Goal: Task Accomplishment & Management: Use online tool/utility

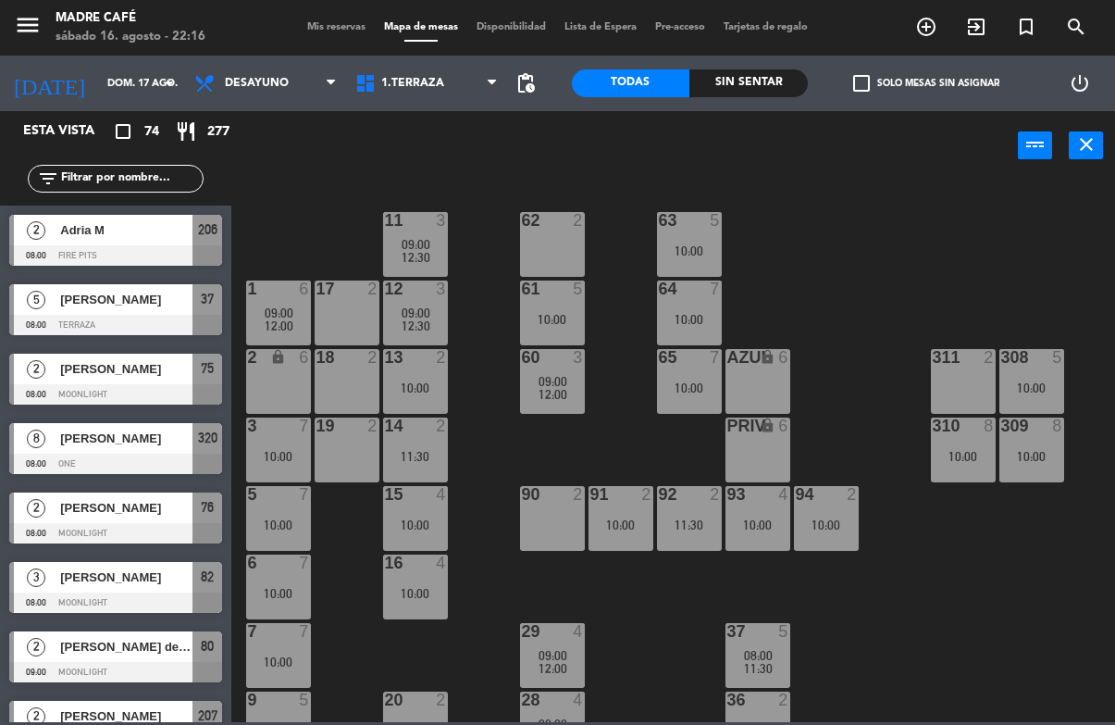
click at [105, 189] on input "text" at bounding box center [130, 178] width 143 height 20
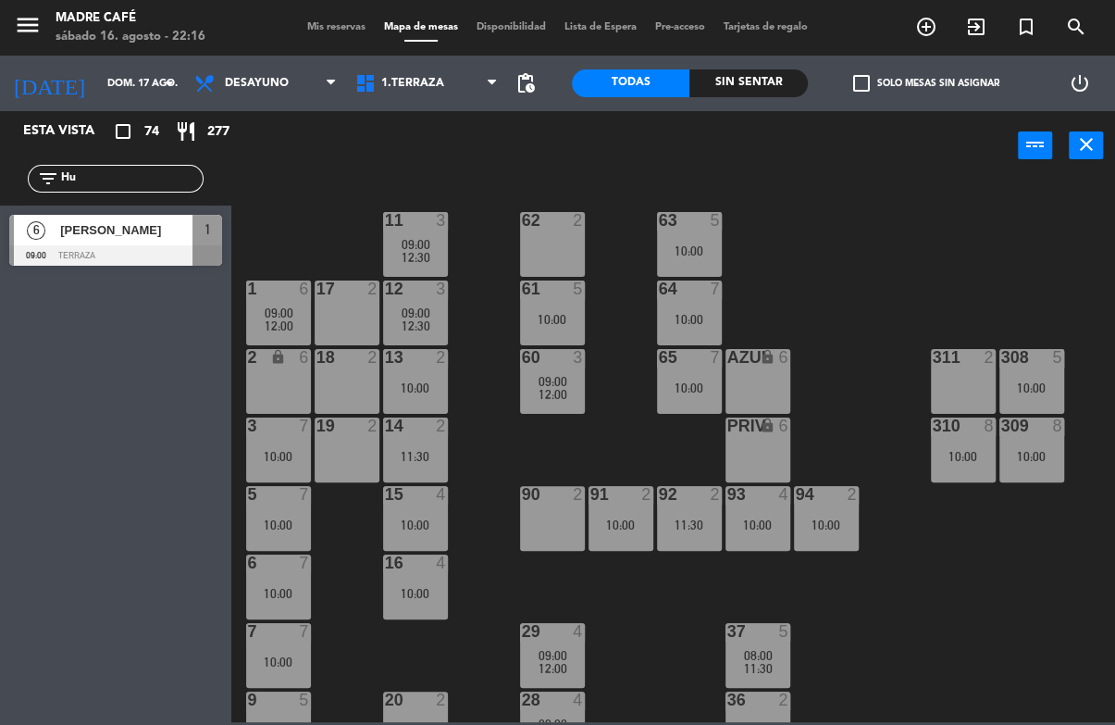
type input "Hu"
click at [824, 219] on div "11 3 09:00 12:30 63 5 10:00 62 2 12 3 09:00 12:30 1 6 09:00 12:00 61 5 10:00 64…" at bounding box center [679, 450] width 873 height 543
click at [126, 244] on div "[PERSON_NAME]" at bounding box center [125, 230] width 134 height 31
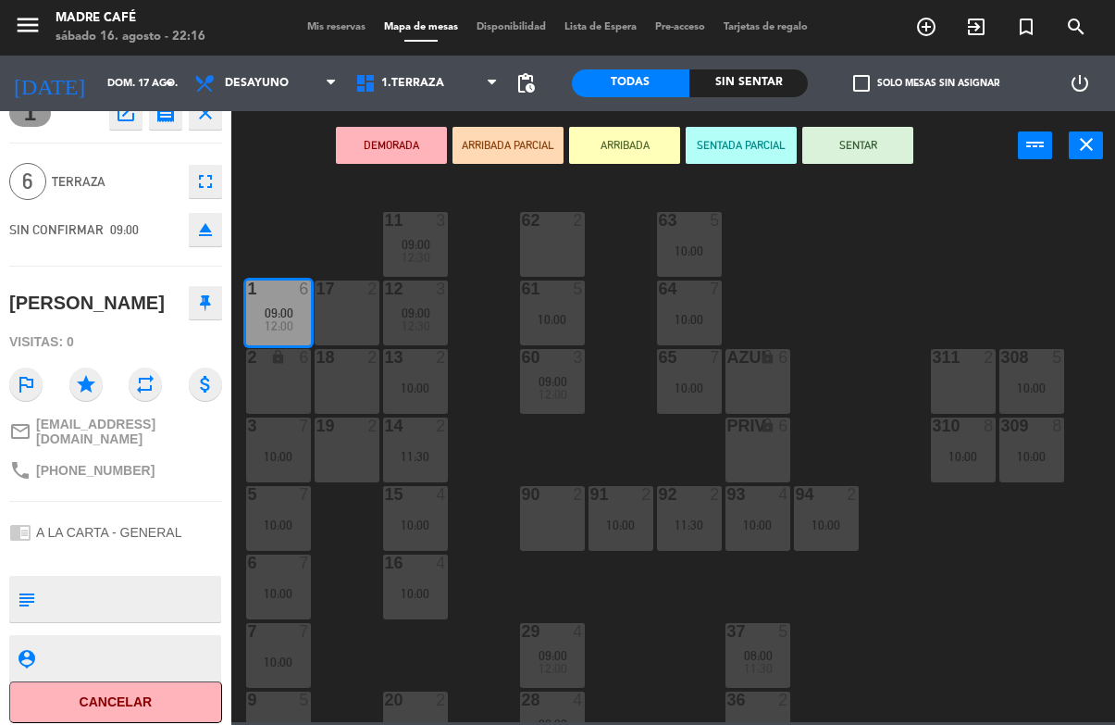
scroll to position [23, 0]
click at [119, 694] on button "Cancelar" at bounding box center [115, 703] width 213 height 42
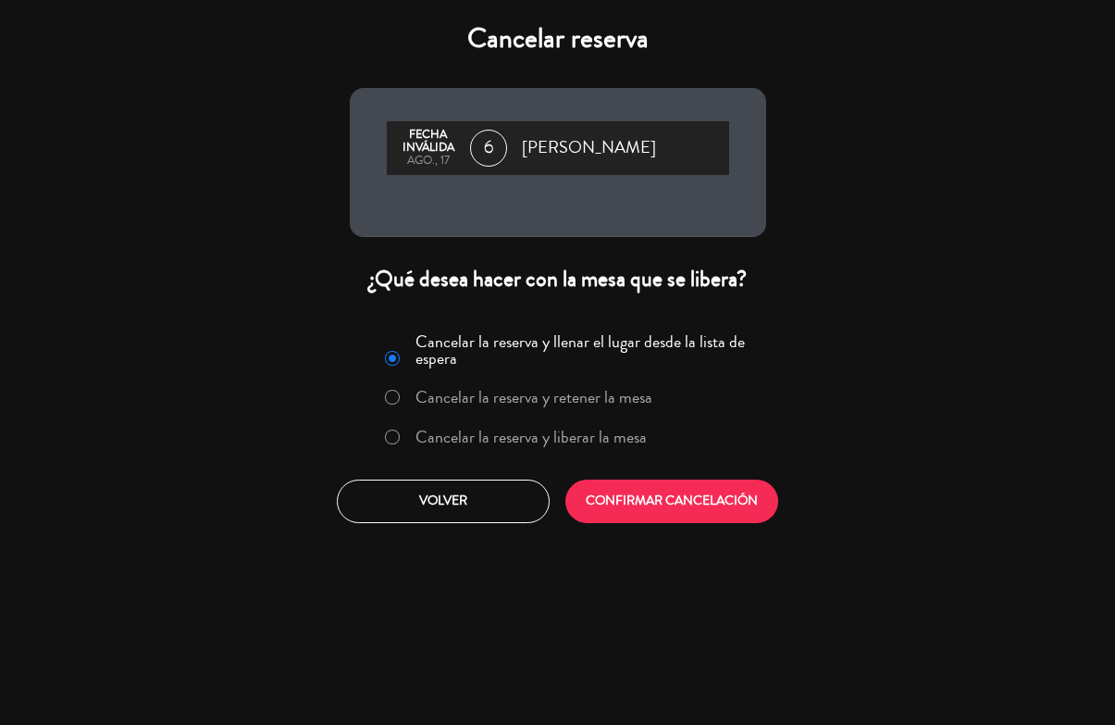
click at [668, 496] on button "CONFIRMAR CANCELACIÓN" at bounding box center [672, 502] width 213 height 44
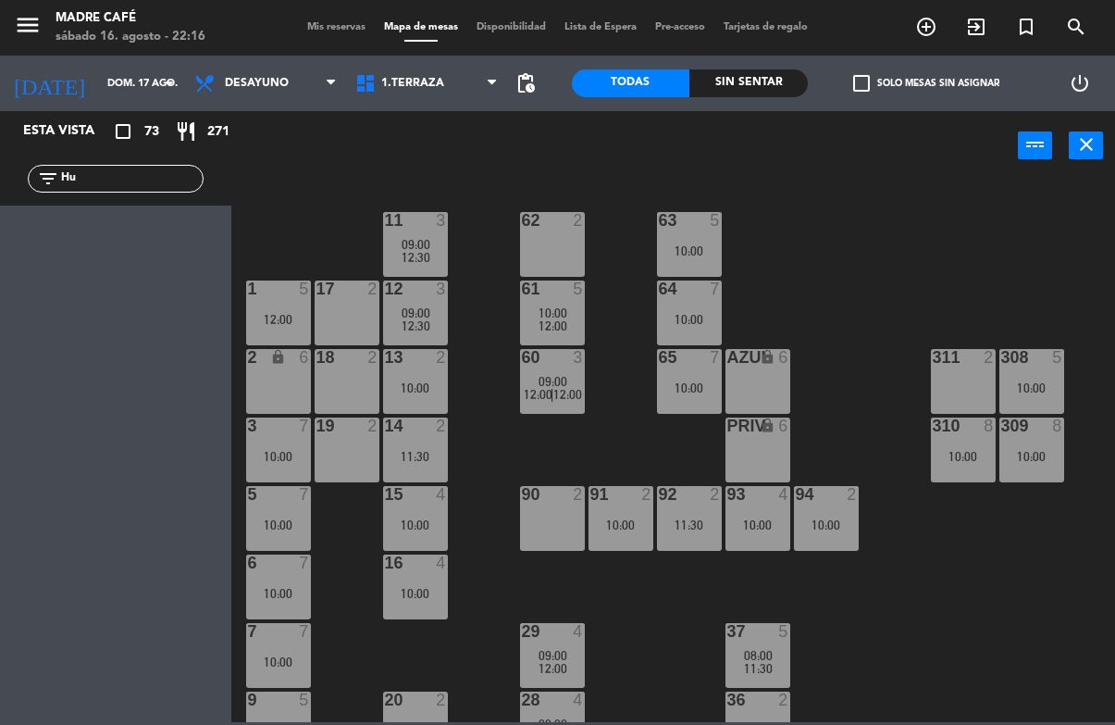
click at [133, 189] on input "Hu" at bounding box center [130, 178] width 143 height 20
type input "H"
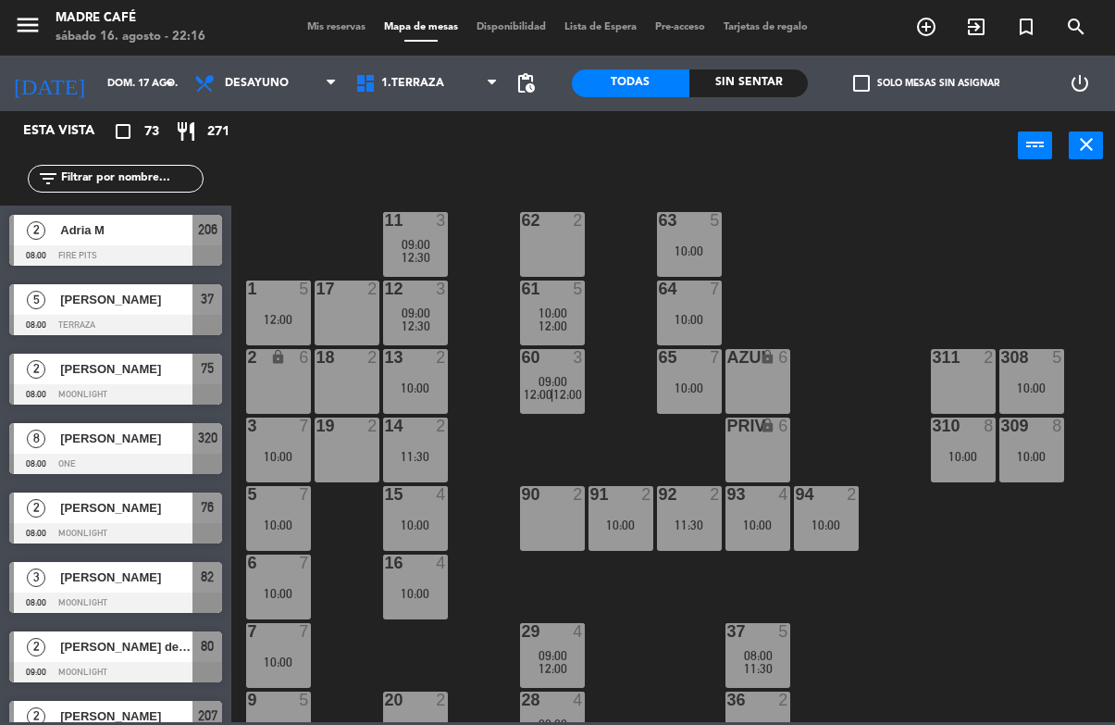
click at [103, 85] on input "dom. 17 ago." at bounding box center [167, 84] width 139 height 31
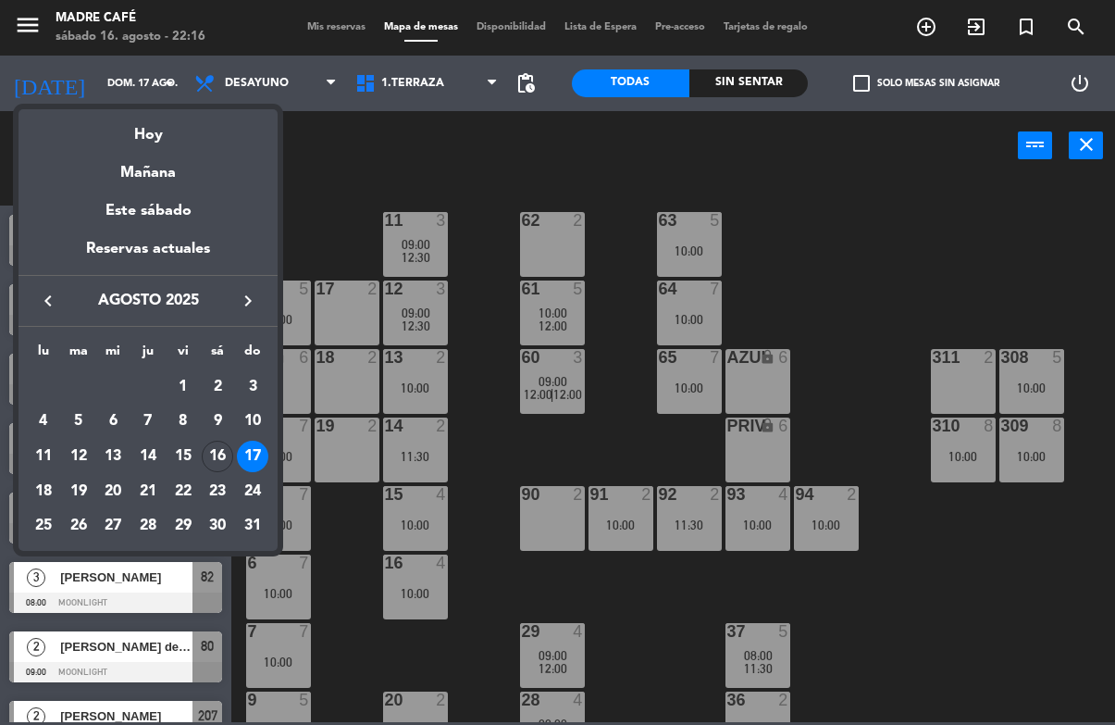
click at [224, 461] on div "16" at bounding box center [217, 456] width 31 height 31
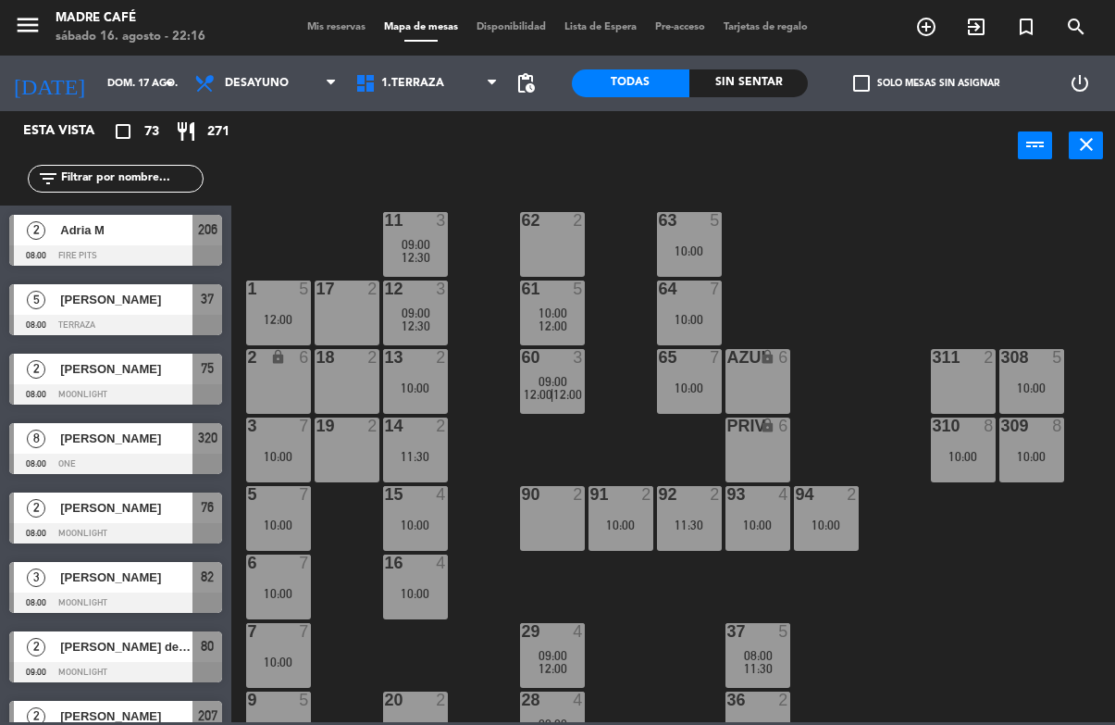
type input "sáb. 16 ago."
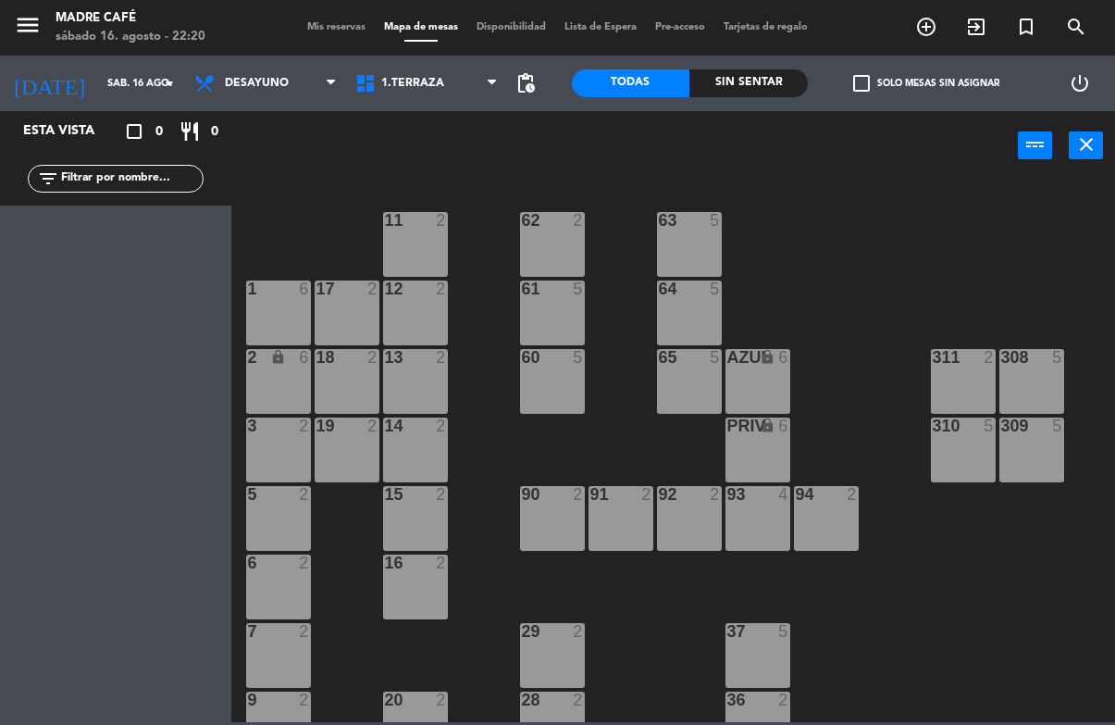
click at [240, 79] on span "Desayuno" at bounding box center [257, 83] width 64 height 13
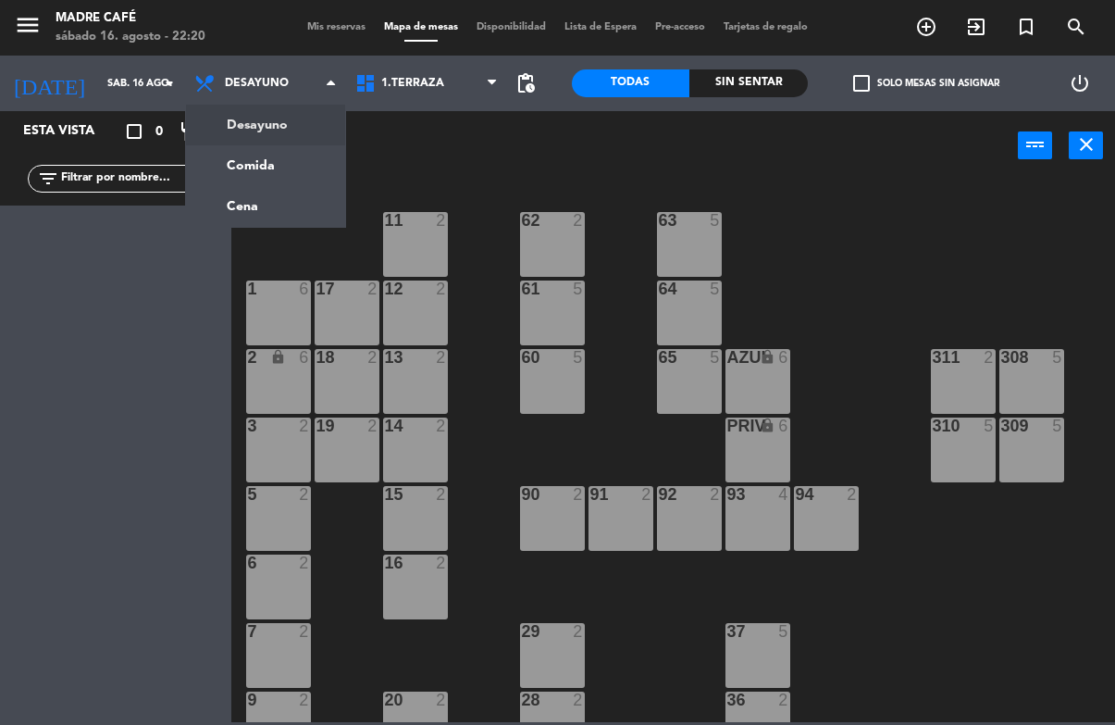
click at [237, 214] on ng-component "menu Madre Café sábado 16. agosto - 22:20 Mis reservas Mapa de mesas Disponibil…" at bounding box center [557, 361] width 1115 height 722
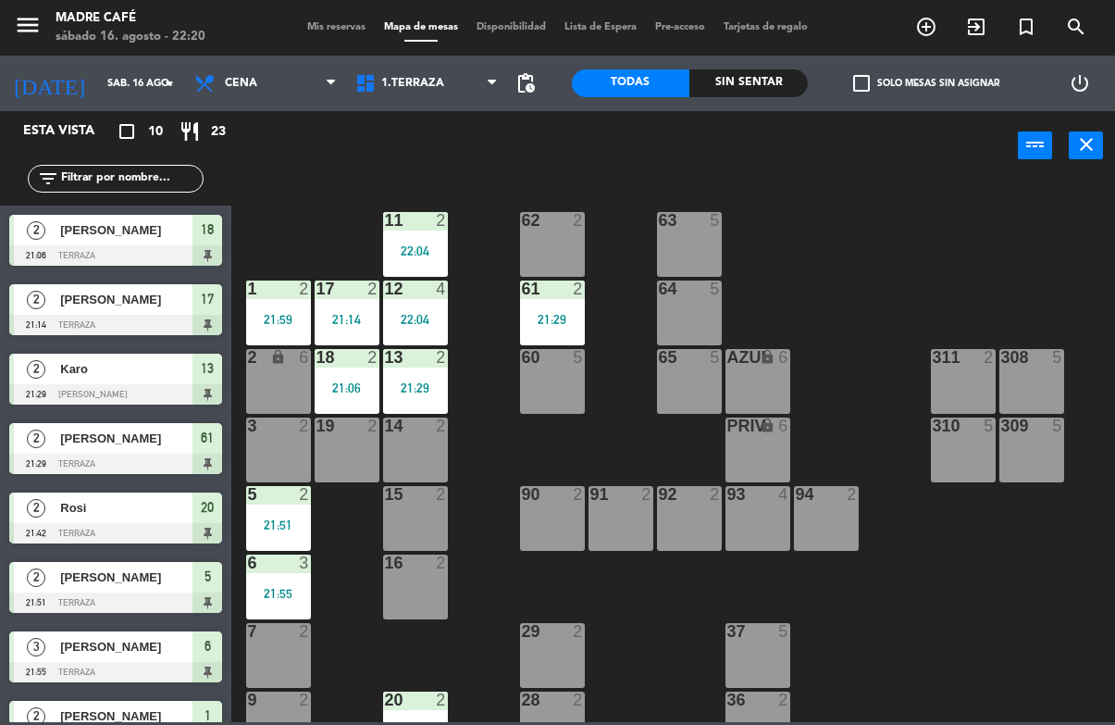
click at [144, 230] on span "[PERSON_NAME]" at bounding box center [126, 229] width 132 height 19
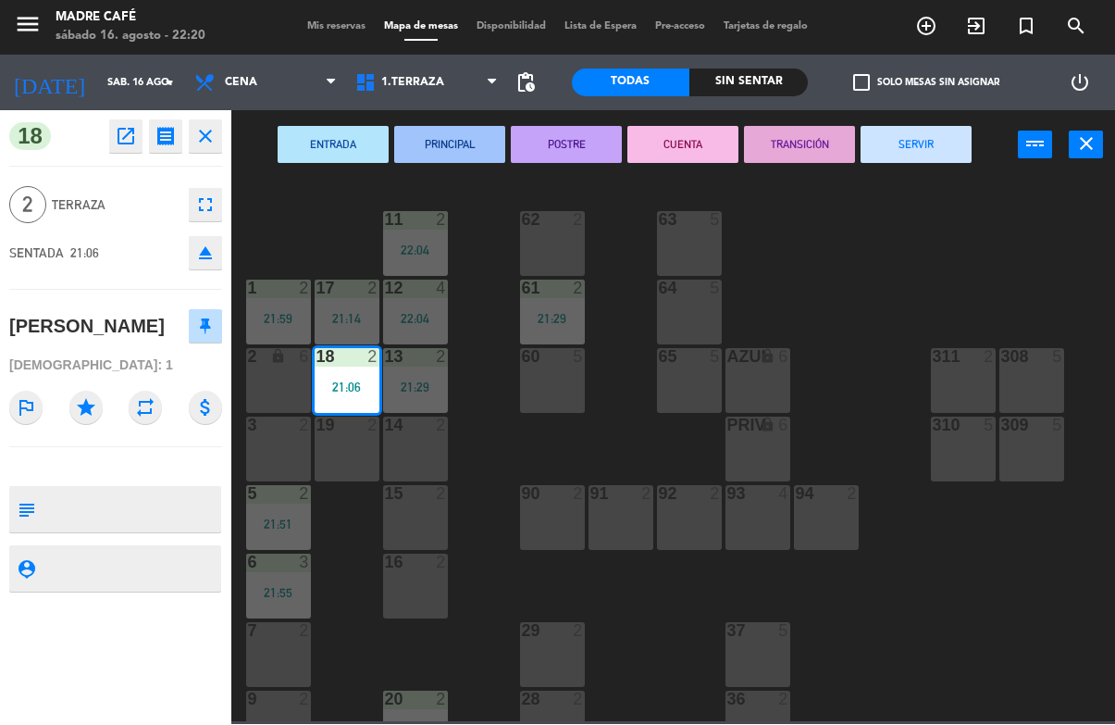
click at [902, 145] on button "SERVIR" at bounding box center [916, 145] width 111 height 37
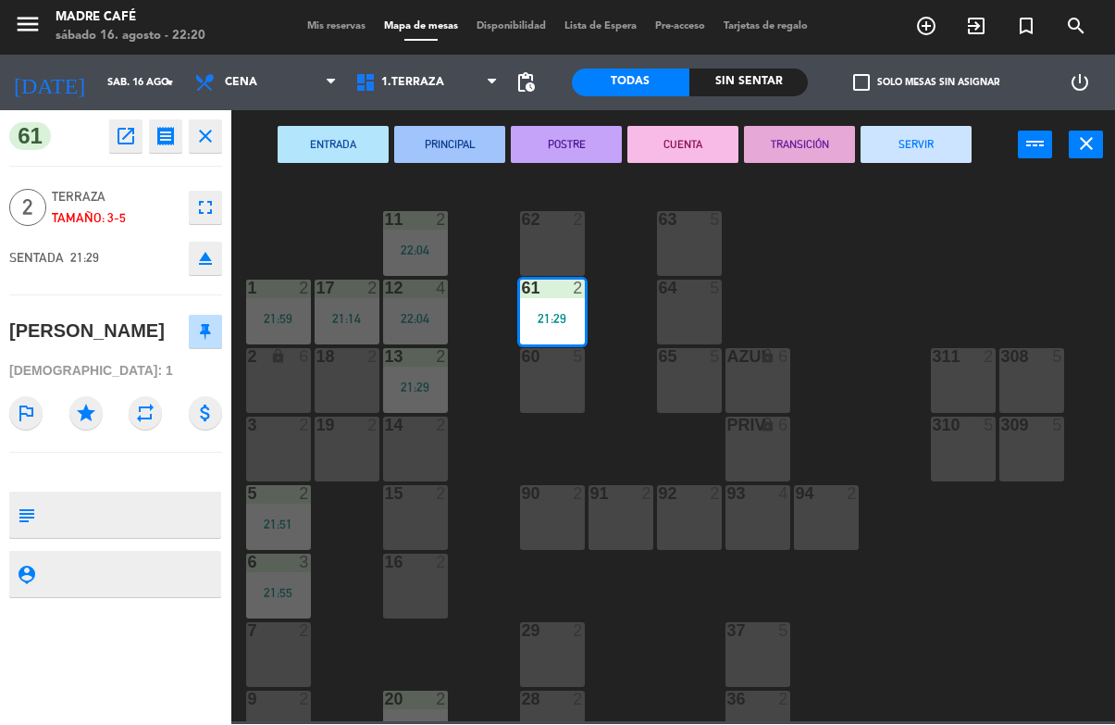
click at [925, 127] on button "SERVIR" at bounding box center [916, 145] width 111 height 37
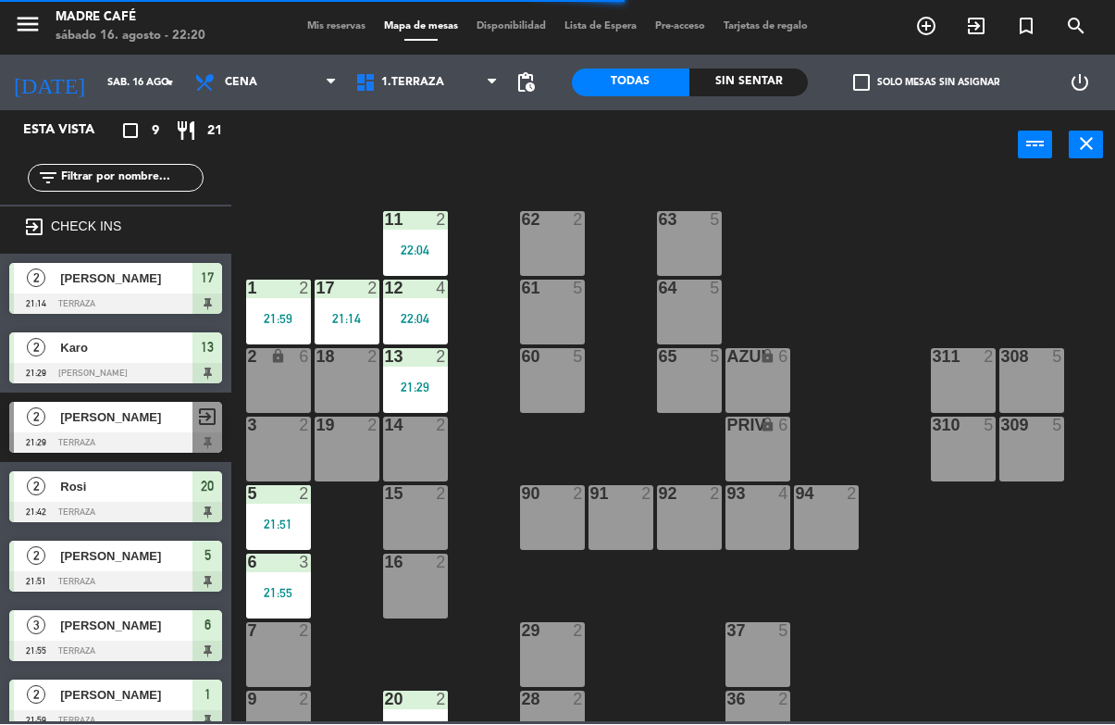
click at [148, 264] on div "[PERSON_NAME]" at bounding box center [125, 279] width 134 height 31
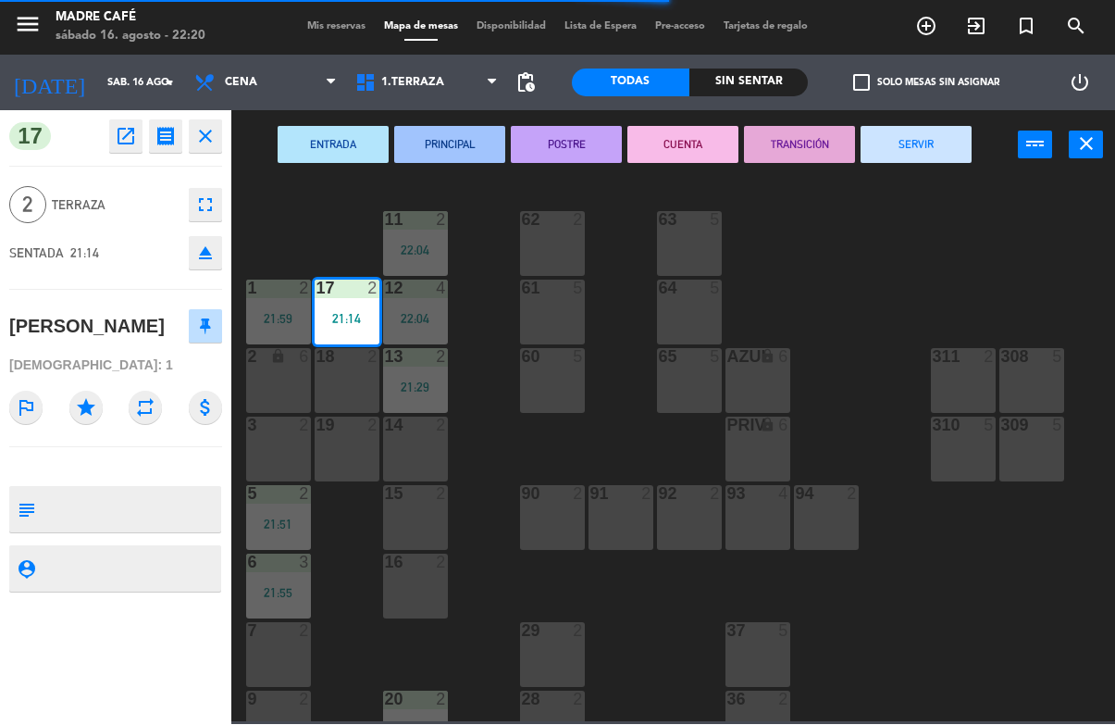
click at [922, 141] on button "SERVIR" at bounding box center [916, 145] width 111 height 37
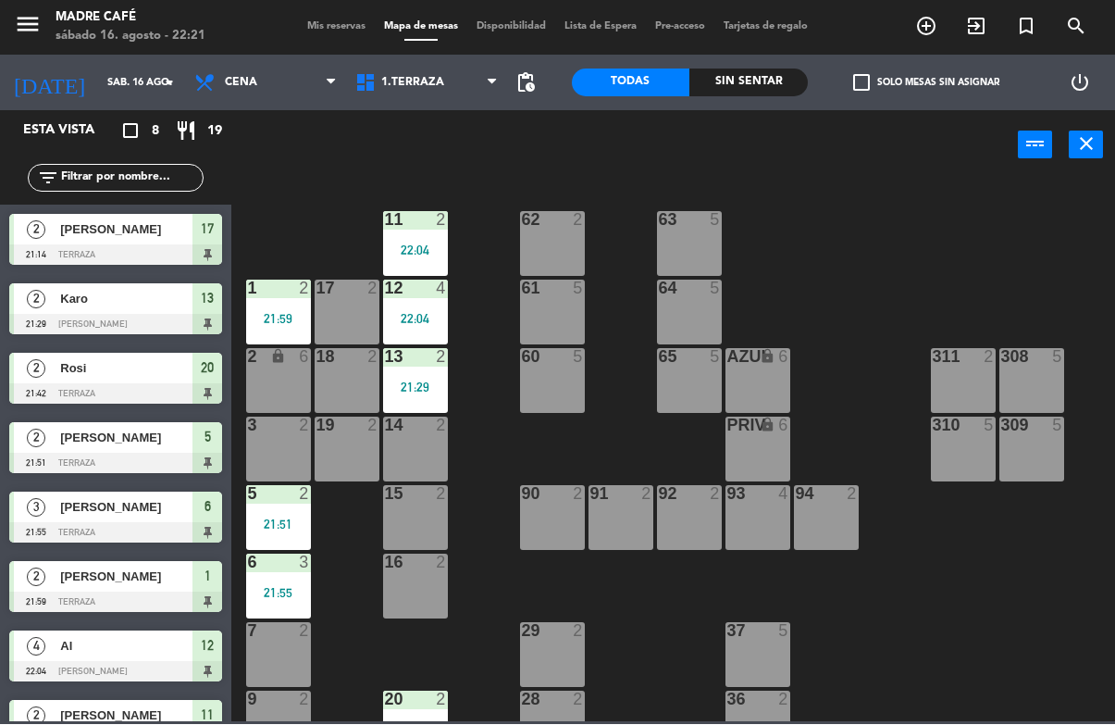
click at [131, 230] on span "[PERSON_NAME]" at bounding box center [126, 229] width 132 height 19
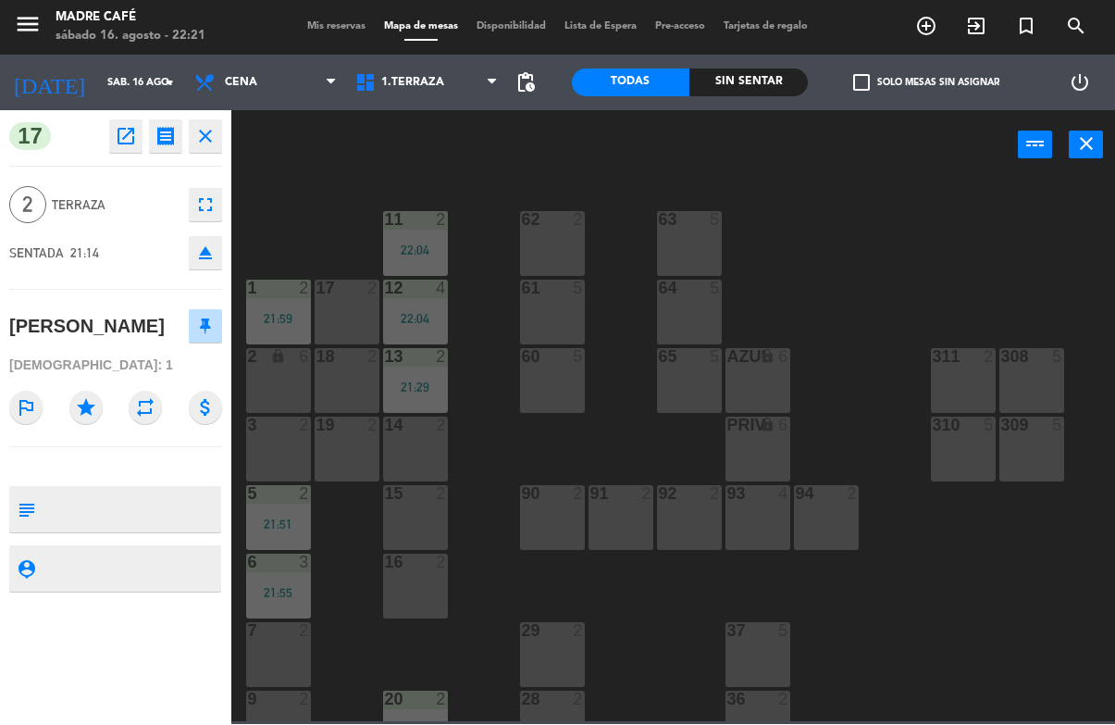
click at [215, 115] on div "17 open_in_new receipt 9:14 PM sáb., 16 ago. 2 personas [PERSON_NAME] 17 close …" at bounding box center [115, 418] width 231 height 614
click at [218, 125] on button "close" at bounding box center [205, 136] width 33 height 33
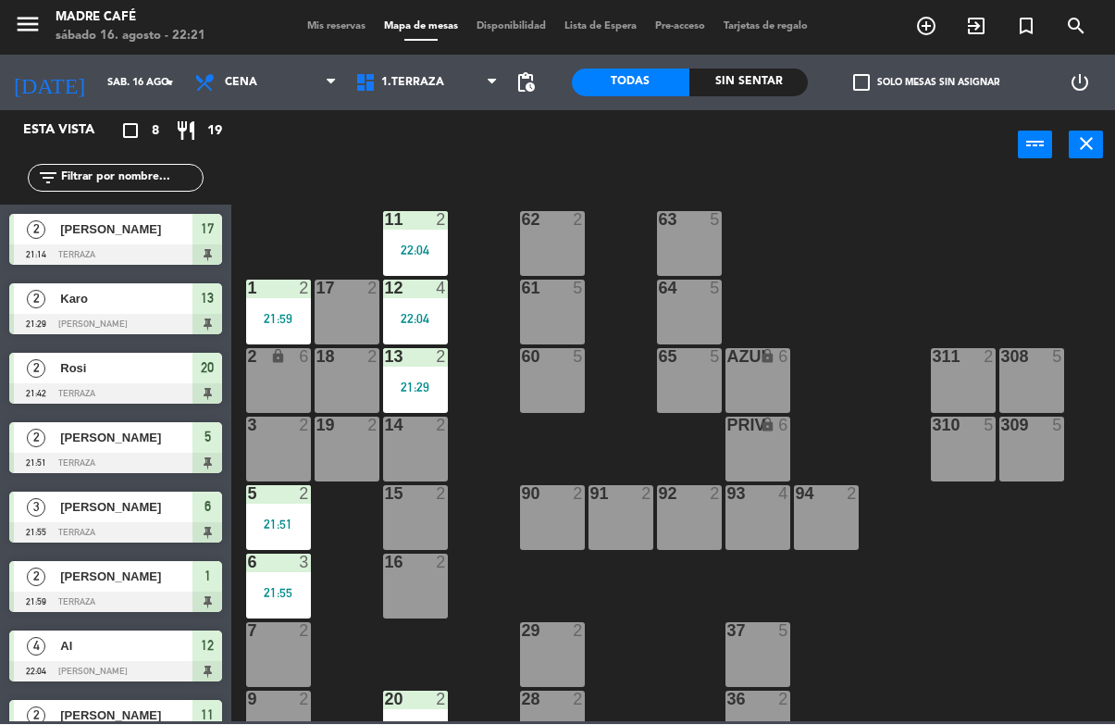
click at [147, 332] on div at bounding box center [115, 325] width 213 height 20
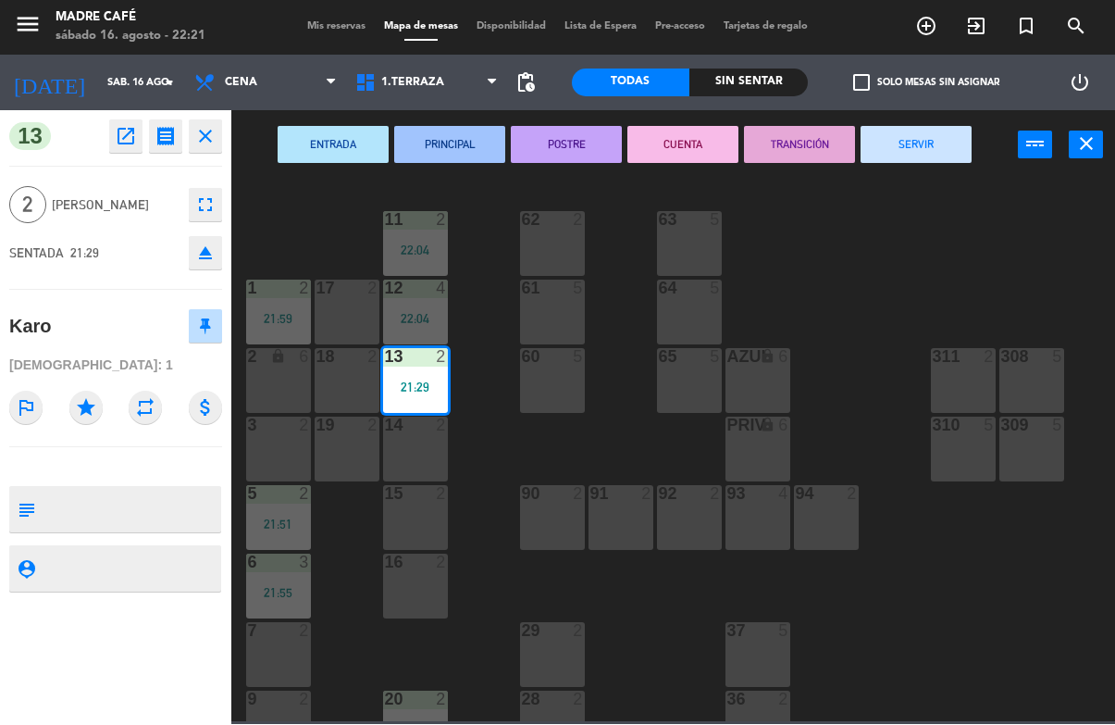
click at [933, 160] on button "SERVIR" at bounding box center [916, 145] width 111 height 37
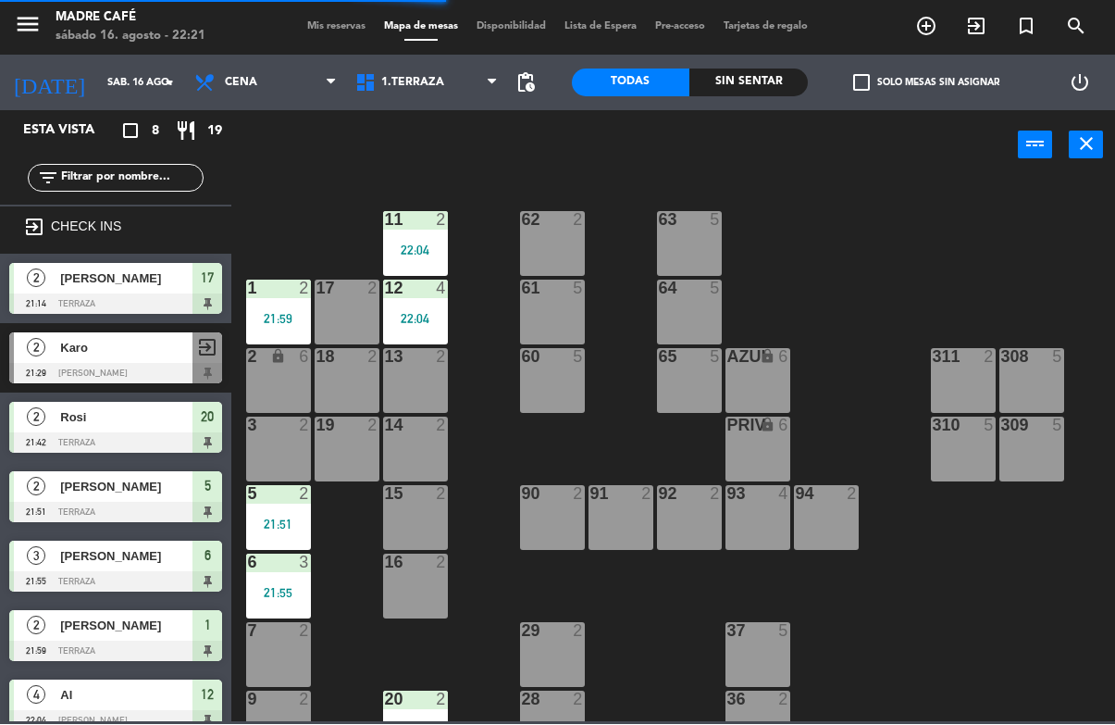
click at [151, 433] on div at bounding box center [115, 443] width 213 height 20
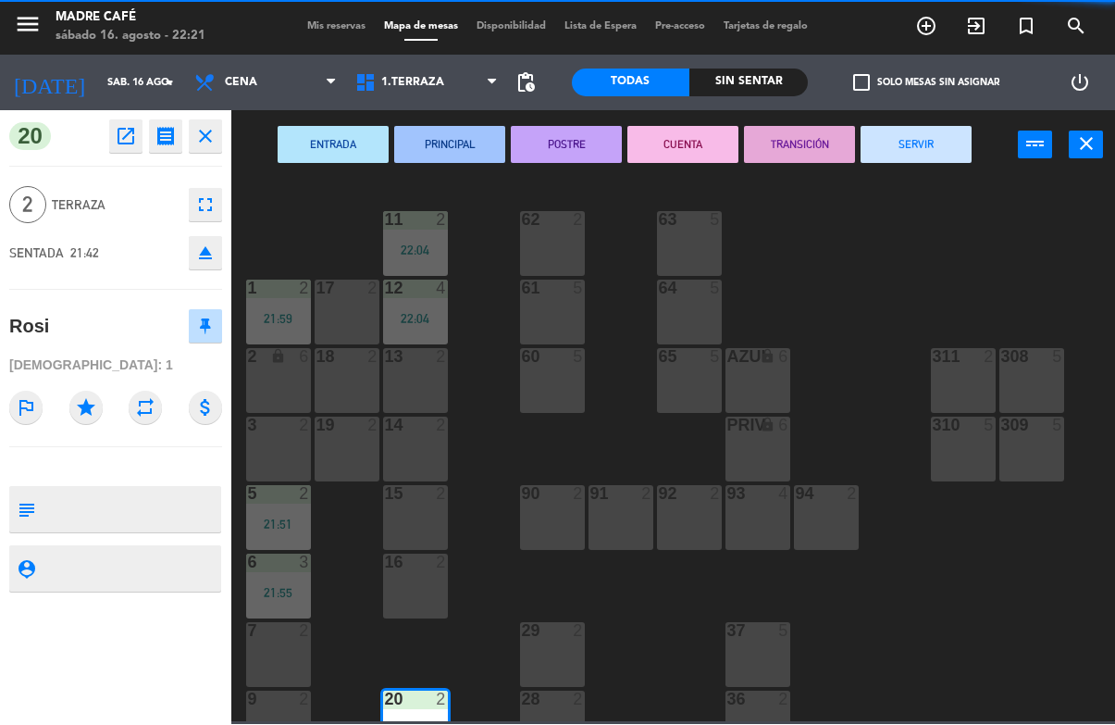
click at [902, 147] on button "SERVIR" at bounding box center [916, 145] width 111 height 37
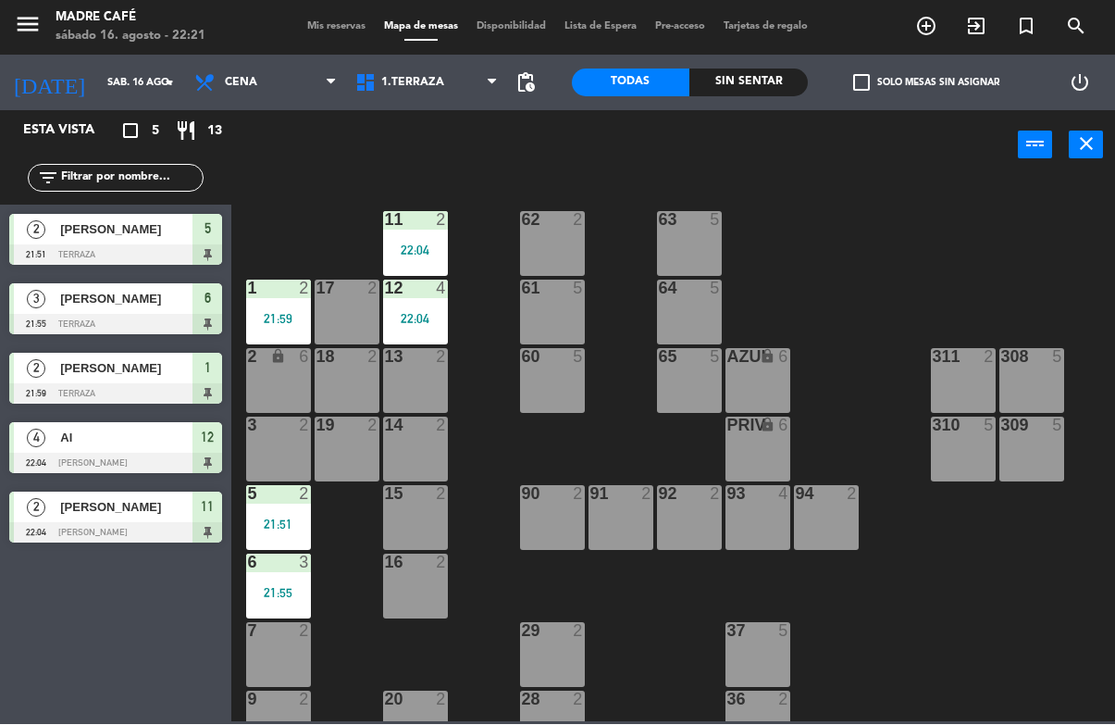
click at [938, 31] on icon "exit_to_app" at bounding box center [927, 27] width 22 height 22
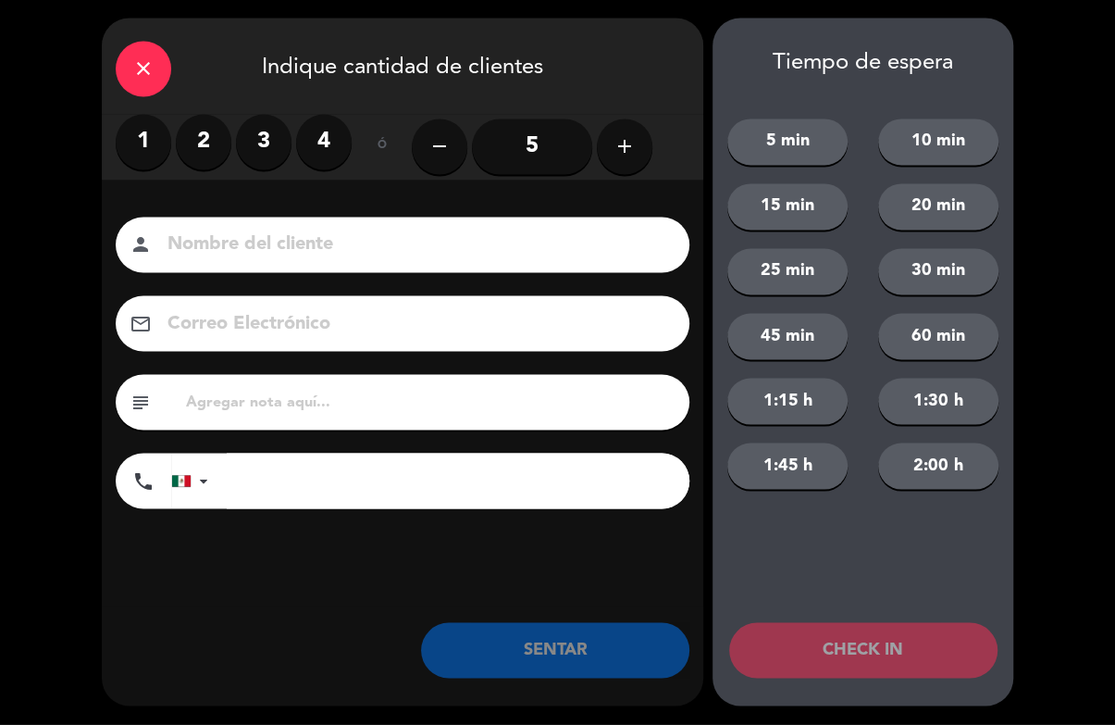
click at [213, 133] on label "2" at bounding box center [204, 143] width 56 height 56
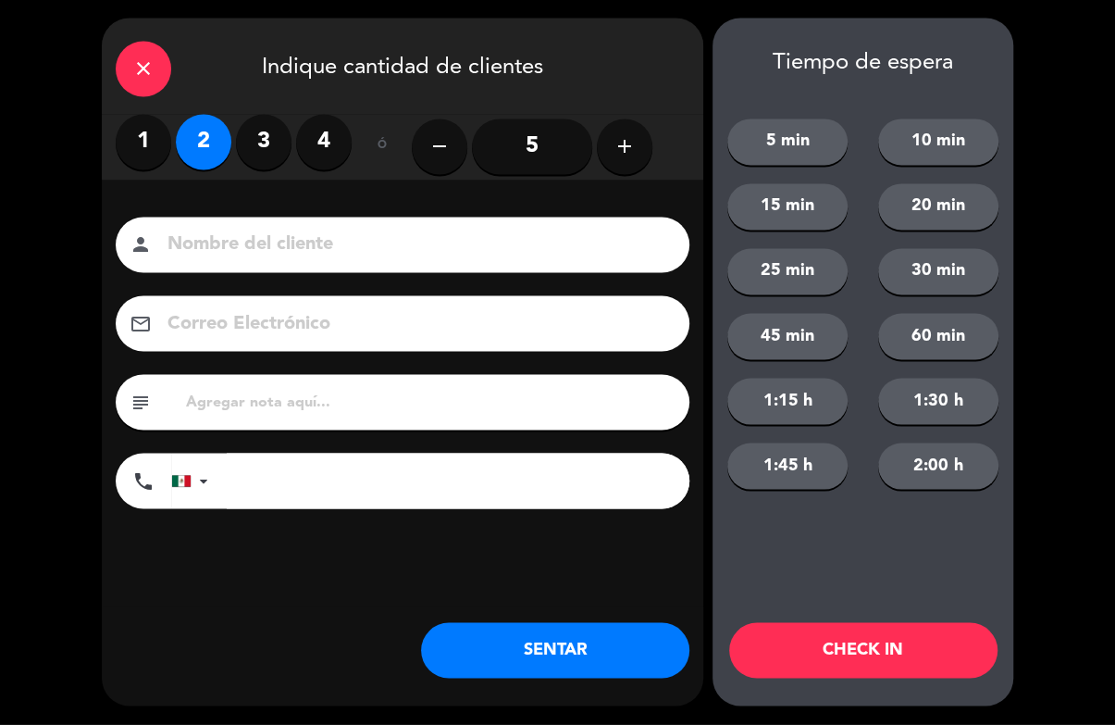
click at [297, 238] on input at bounding box center [416, 246] width 500 height 32
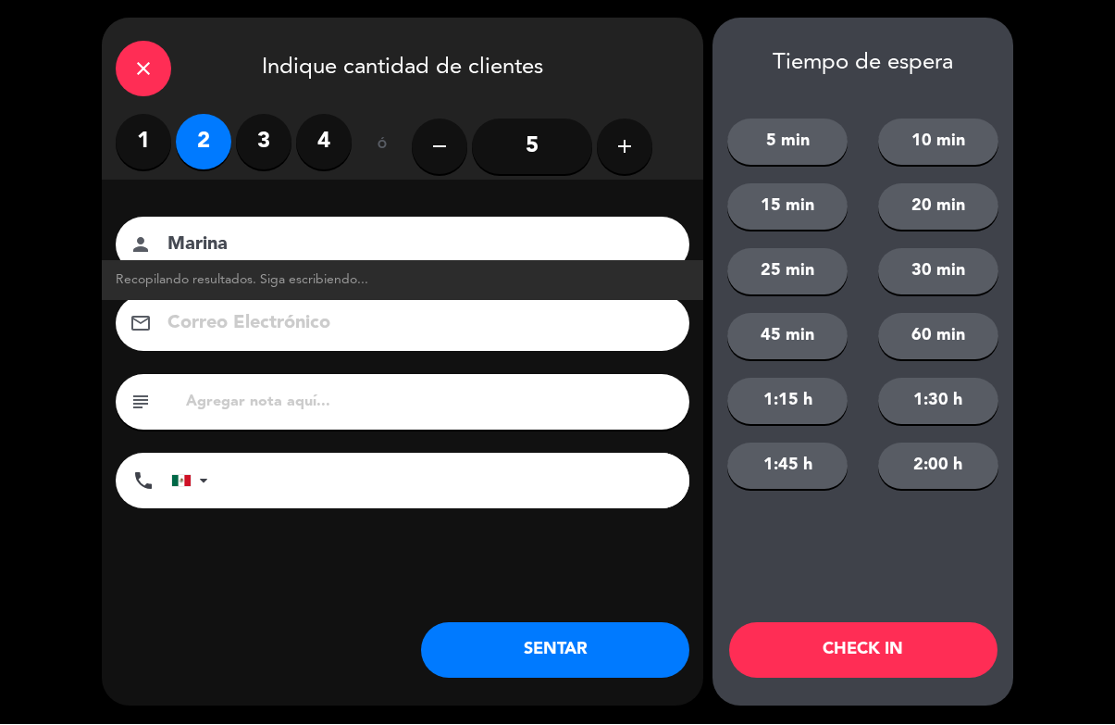
type input "Marina"
click at [859, 631] on button "CHECK IN" at bounding box center [863, 651] width 268 height 56
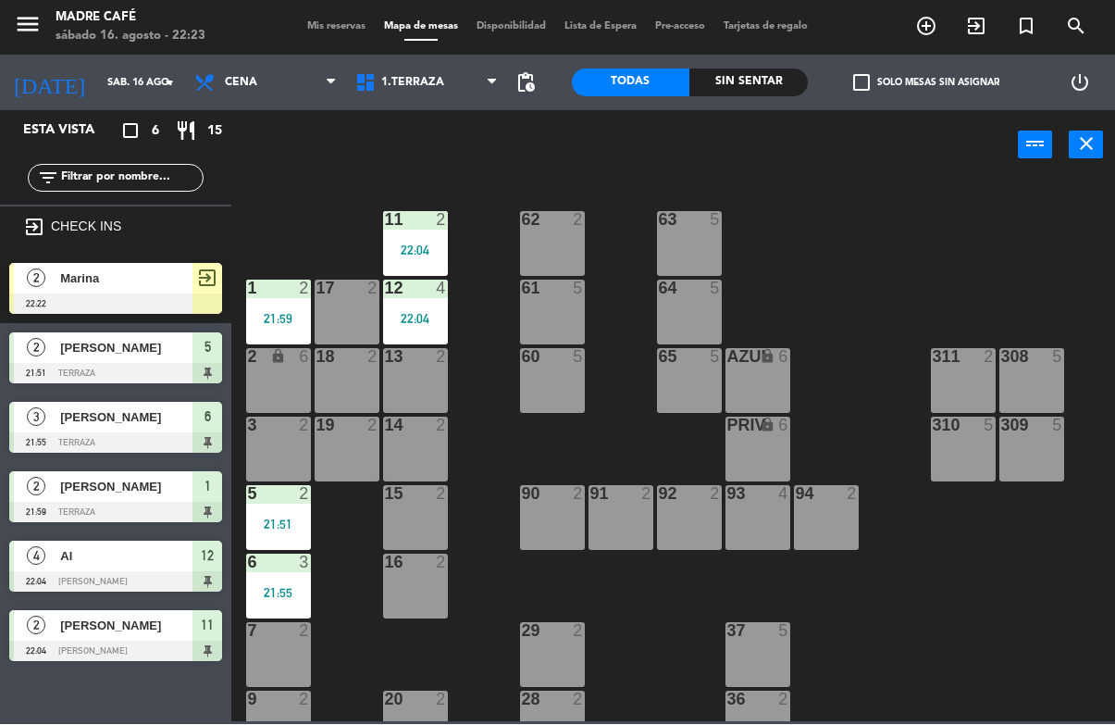
click at [960, 40] on span "exit_to_app" at bounding box center [977, 26] width 50 height 31
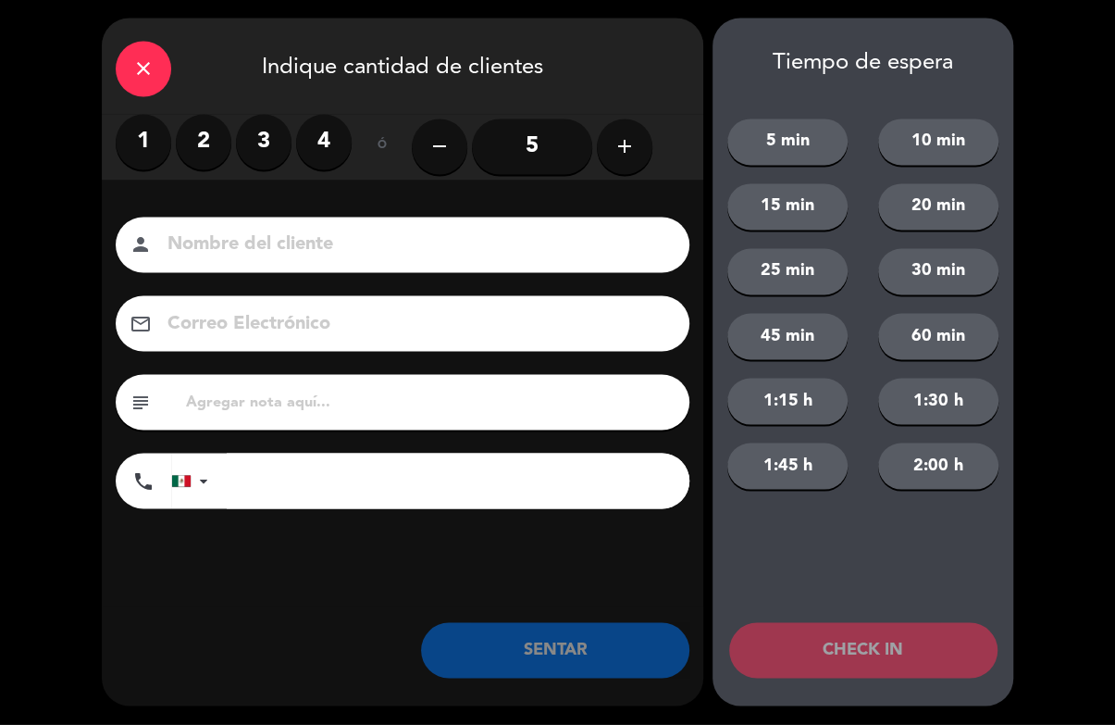
click at [200, 149] on label "2" at bounding box center [204, 143] width 56 height 56
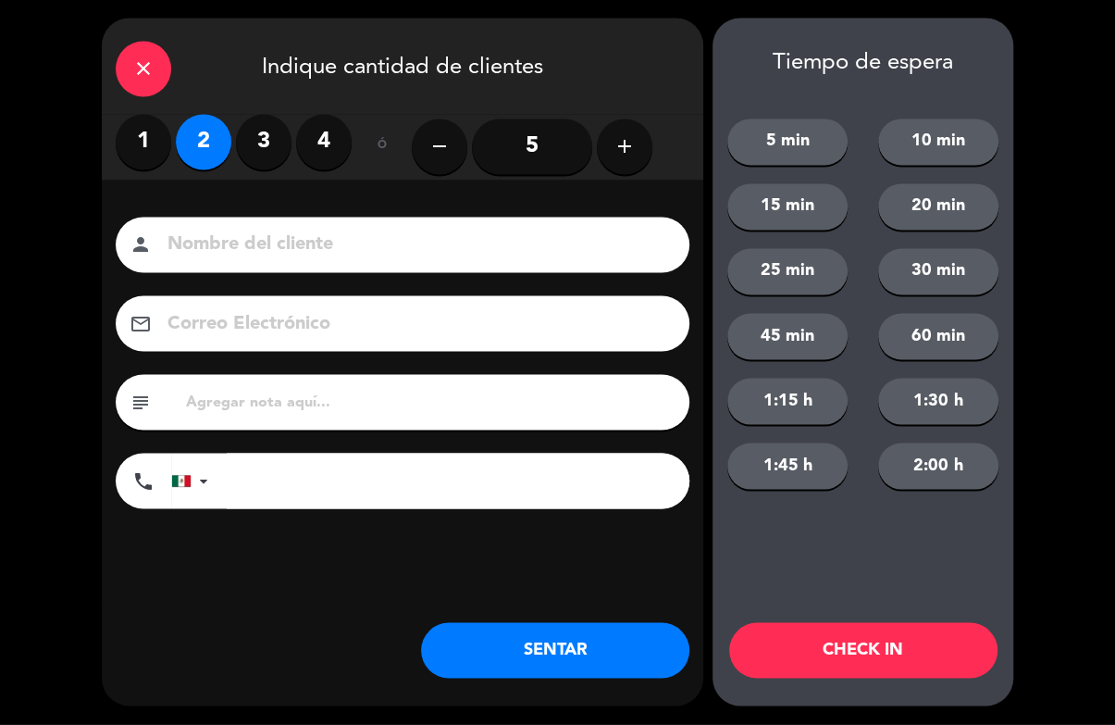
click at [290, 252] on input at bounding box center [416, 246] width 500 height 32
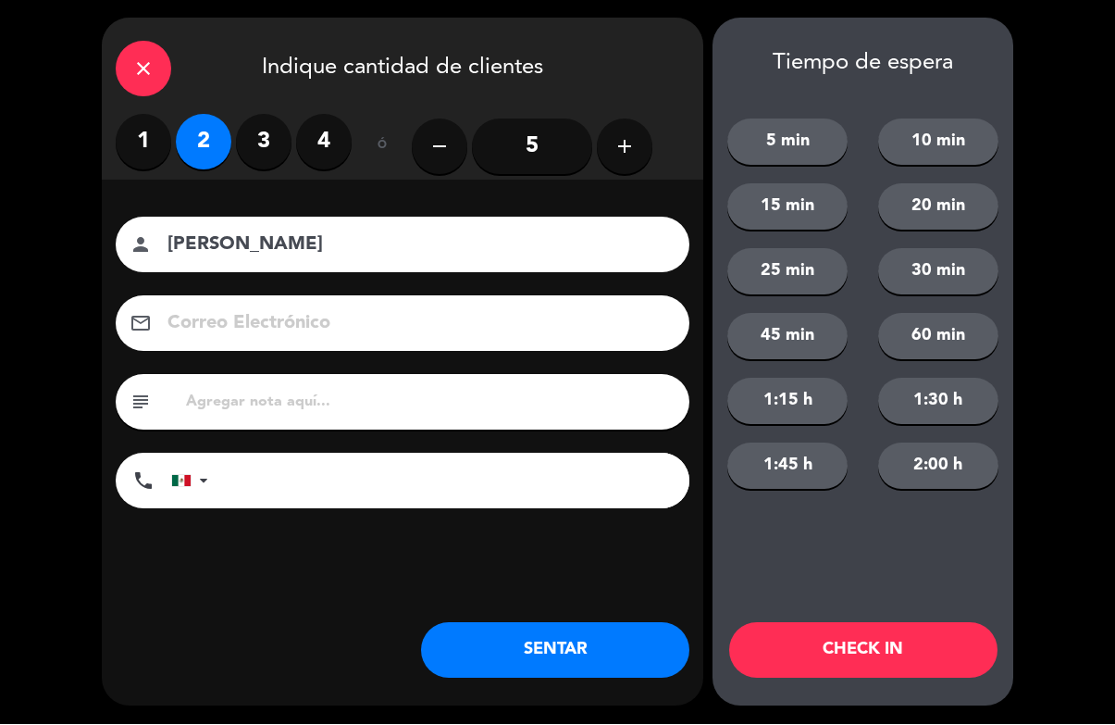
type input "[PERSON_NAME]"
click at [838, 648] on button "CHECK IN" at bounding box center [863, 651] width 268 height 56
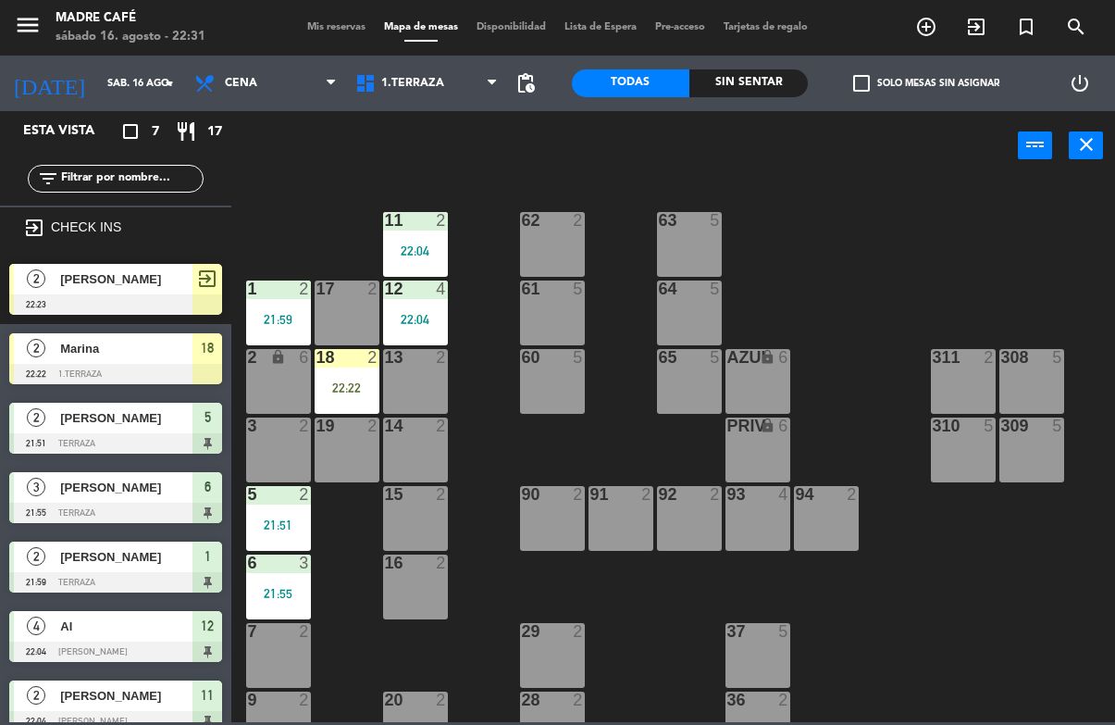
click at [351, 342] on div "17 2" at bounding box center [347, 312] width 65 height 65
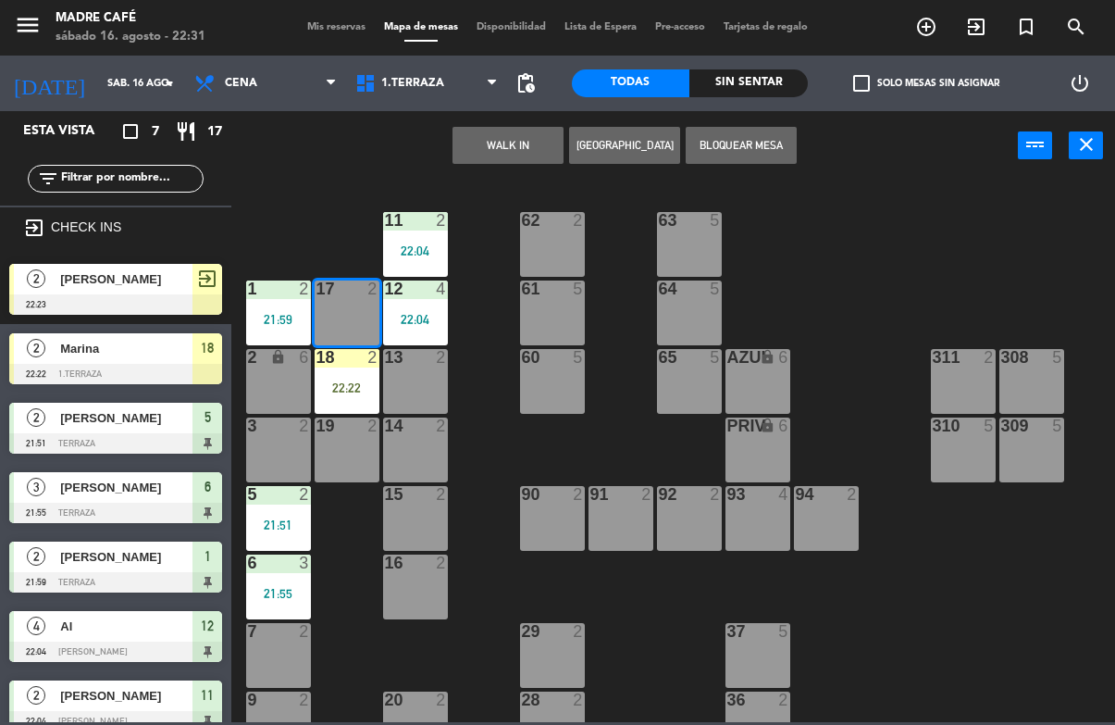
click at [367, 391] on div "22:22" at bounding box center [347, 387] width 65 height 13
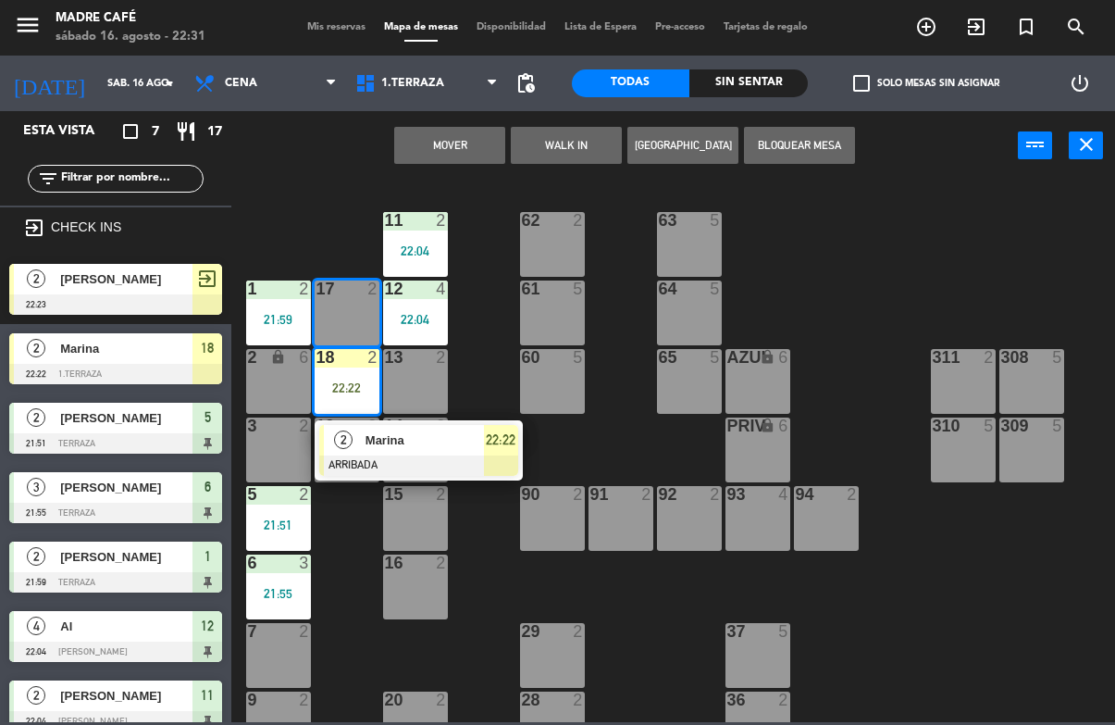
click at [415, 449] on span "Marina" at bounding box center [425, 439] width 118 height 19
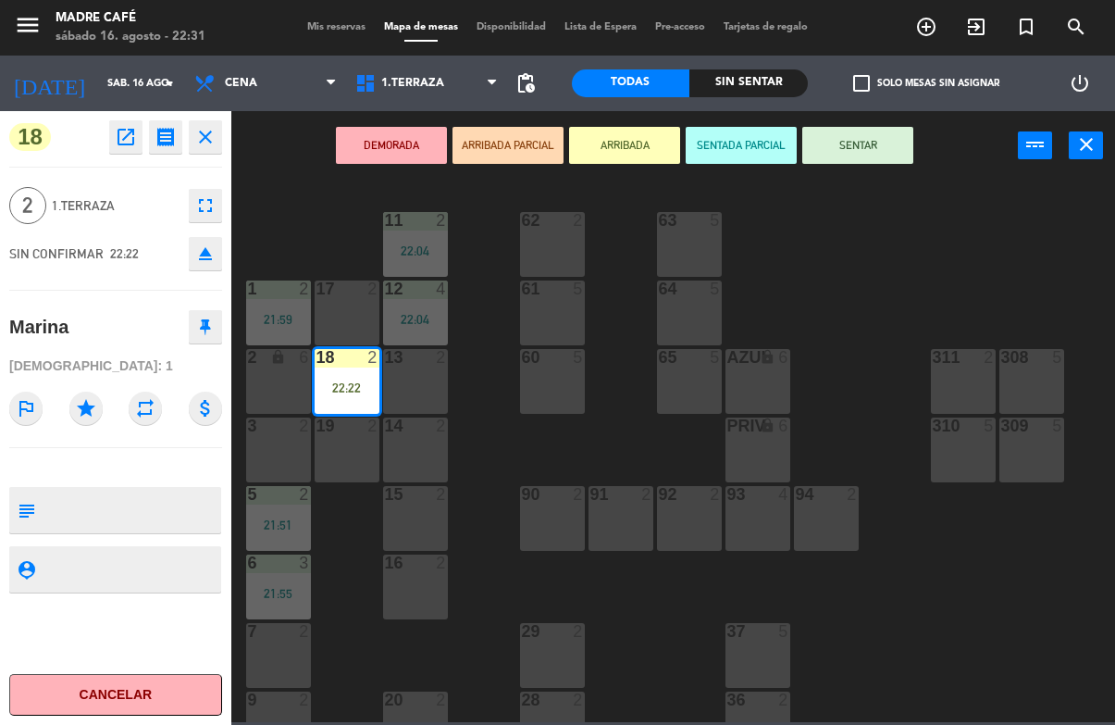
click at [881, 152] on button "SENTAR" at bounding box center [858, 145] width 111 height 37
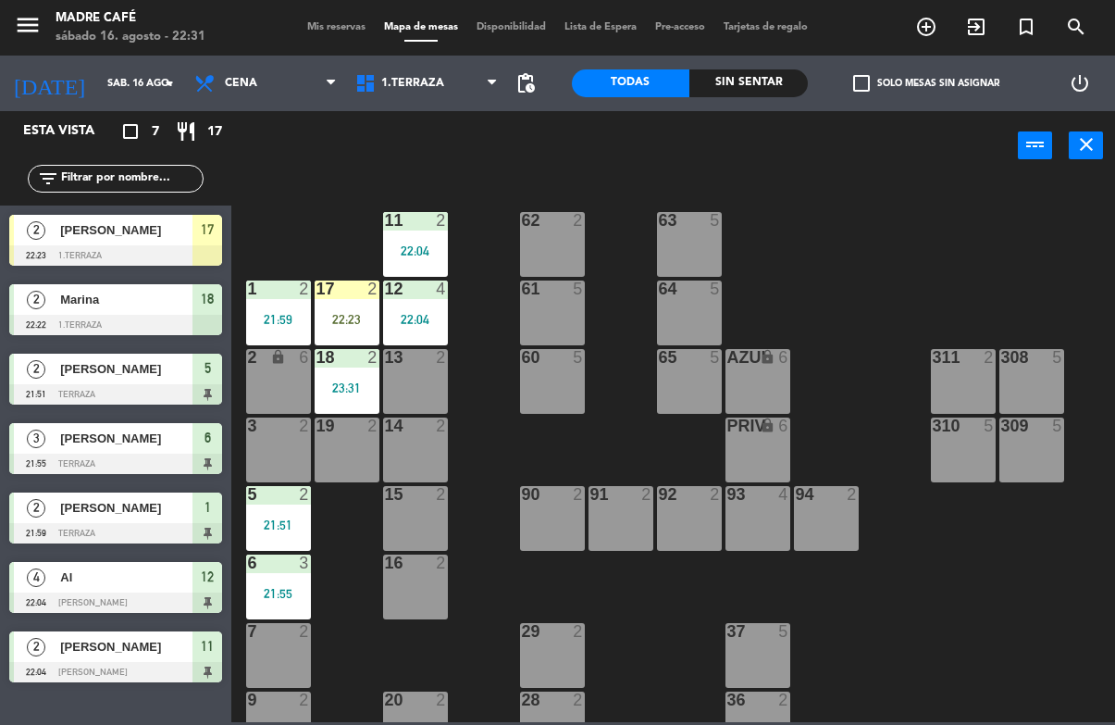
click at [343, 321] on div "22:23" at bounding box center [347, 319] width 65 height 13
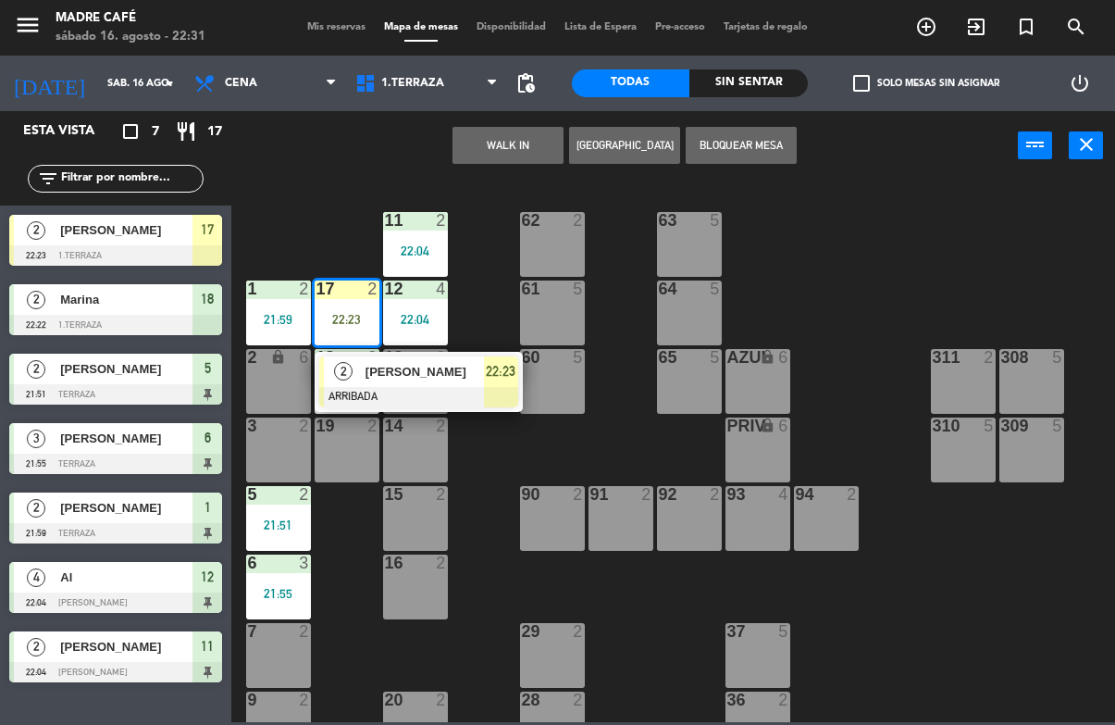
click at [434, 391] on div at bounding box center [418, 397] width 199 height 20
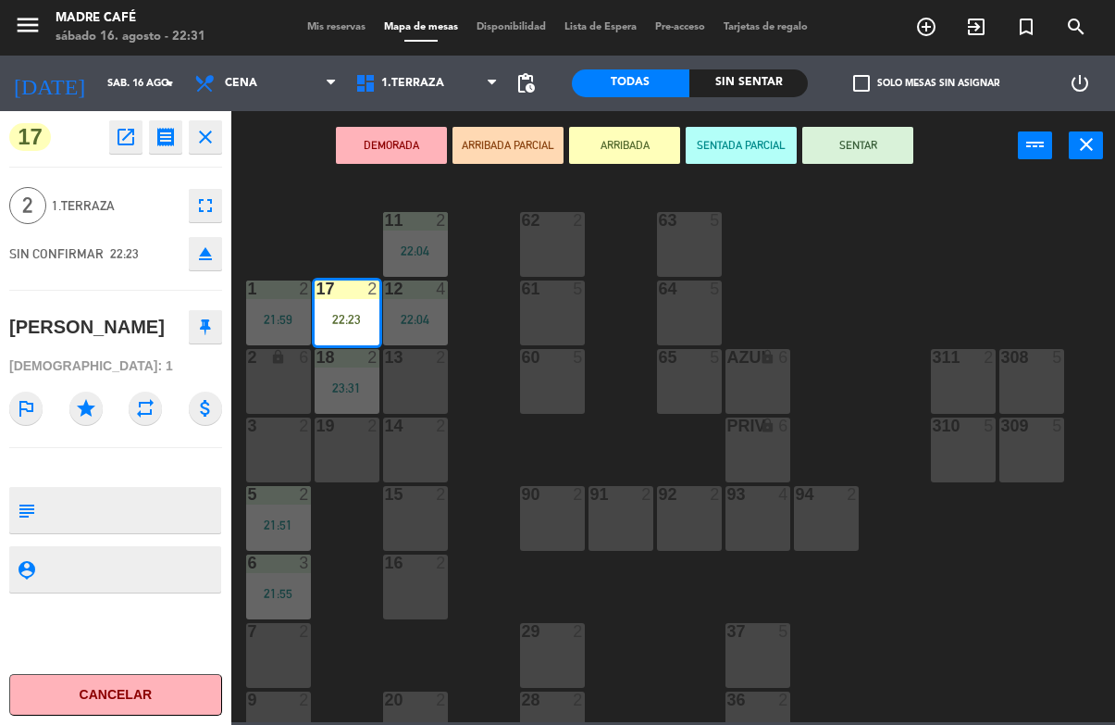
click at [882, 137] on button "SENTAR" at bounding box center [858, 145] width 111 height 37
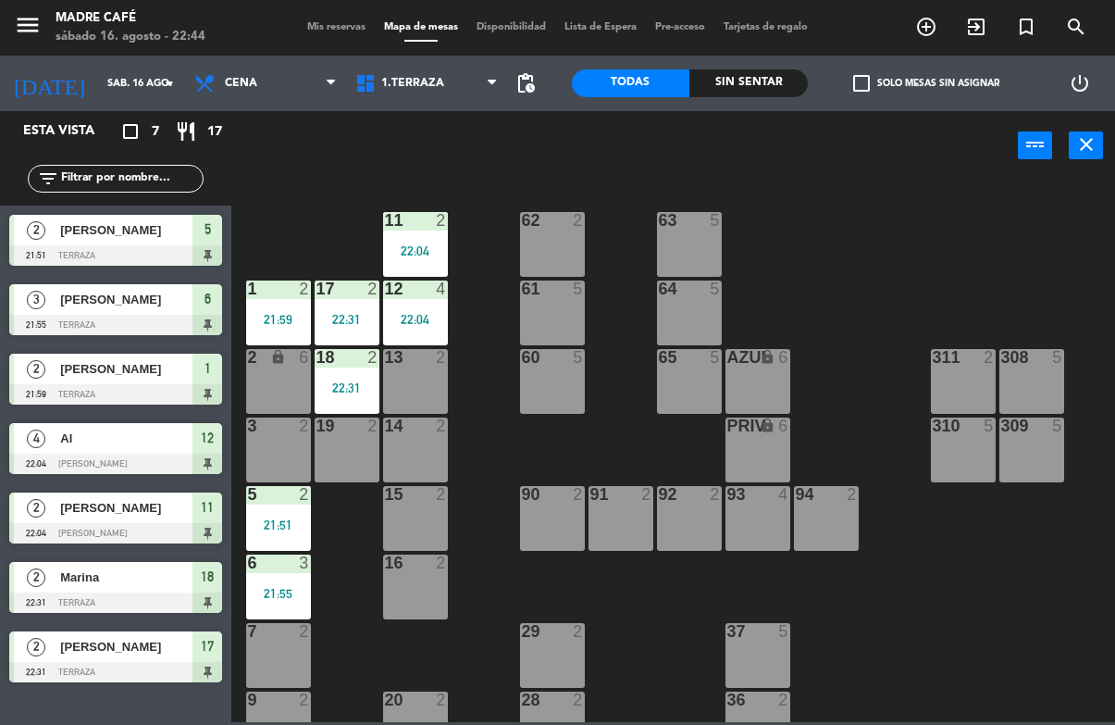
click at [126, 207] on div "2 [PERSON_NAME] 21:51 Terraza 5" at bounding box center [115, 240] width 231 height 69
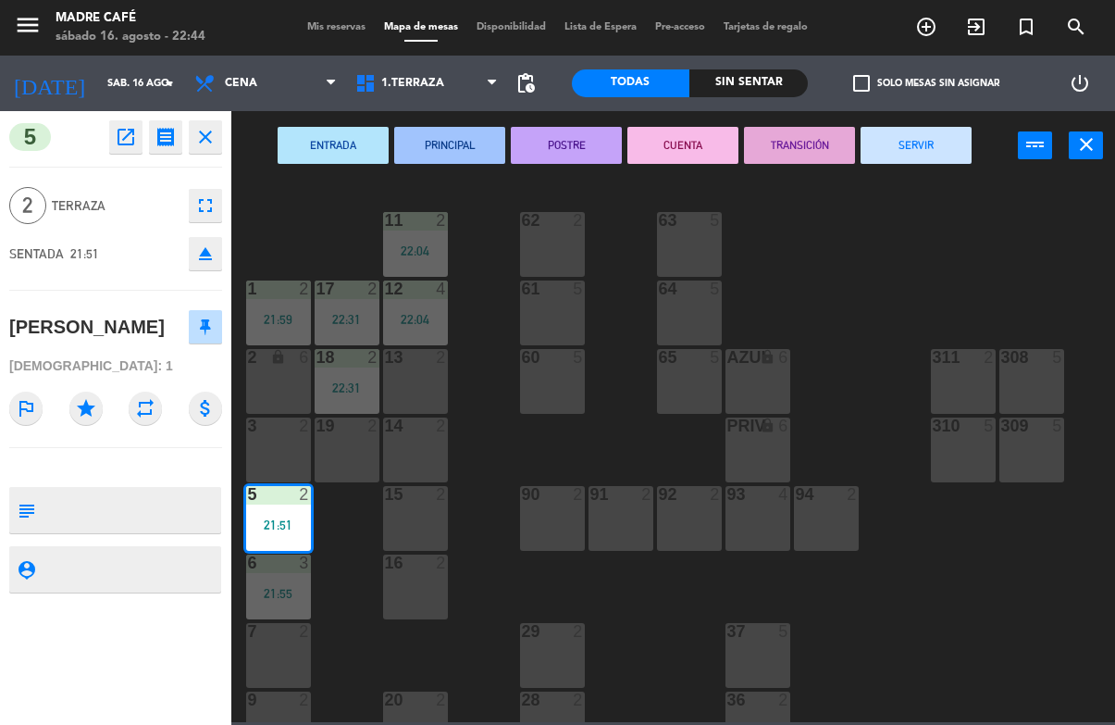
click at [171, 246] on div "SENTADA 21:51 eject" at bounding box center [115, 254] width 213 height 46
click at [929, 135] on button "SERVIR" at bounding box center [916, 145] width 111 height 37
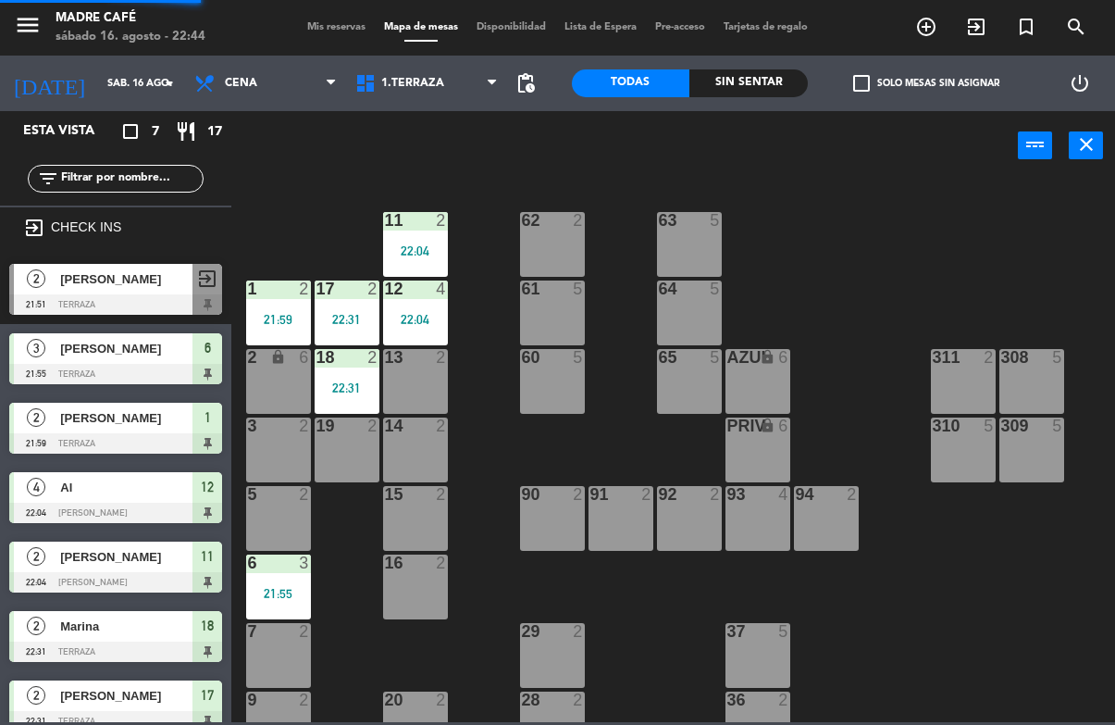
click at [921, 147] on div "power_input close" at bounding box center [624, 146] width 787 height 70
click at [120, 368] on div at bounding box center [115, 374] width 213 height 20
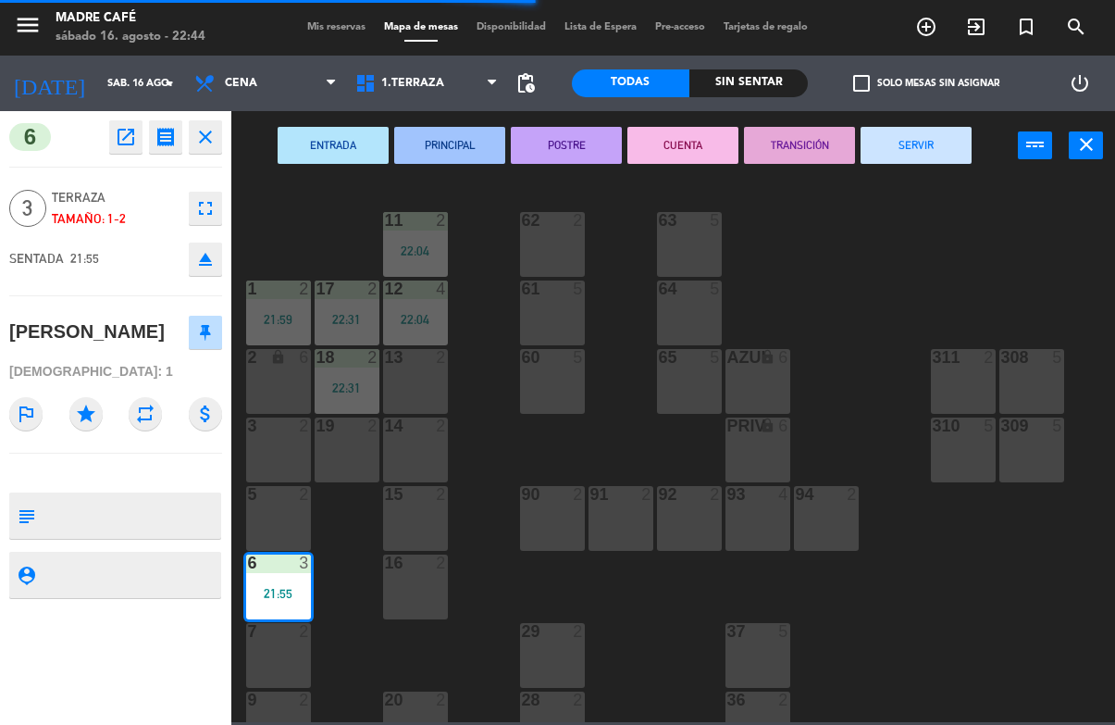
click at [866, 158] on button "SERVIR" at bounding box center [916, 145] width 111 height 37
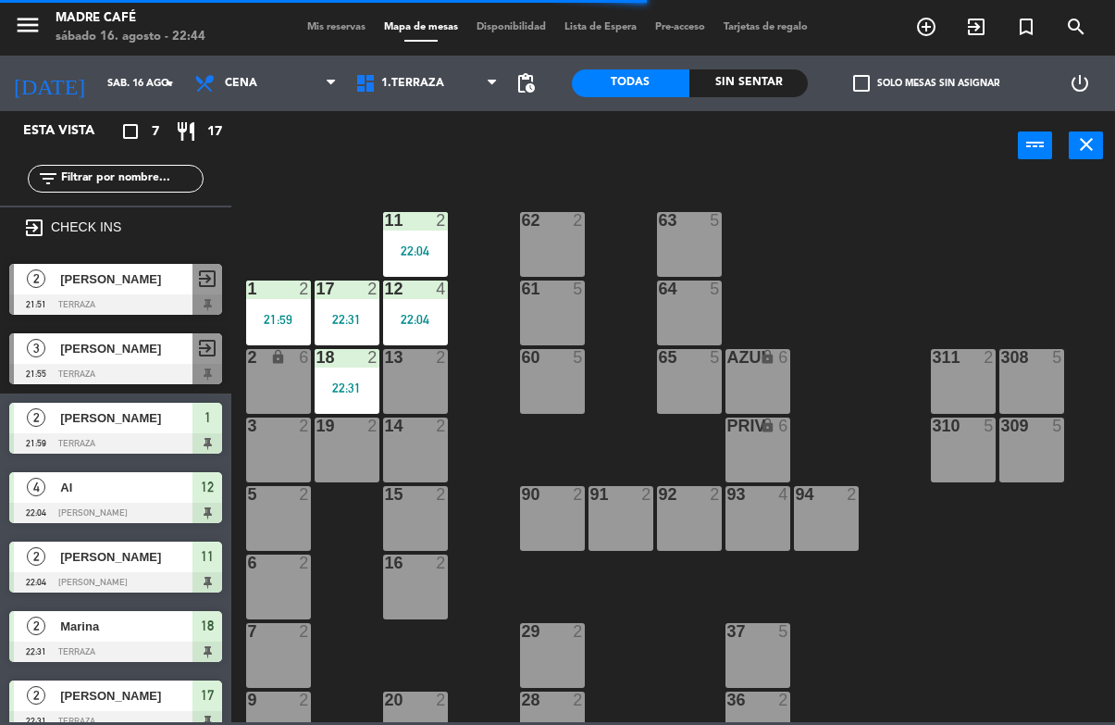
click at [137, 434] on div at bounding box center [115, 443] width 213 height 20
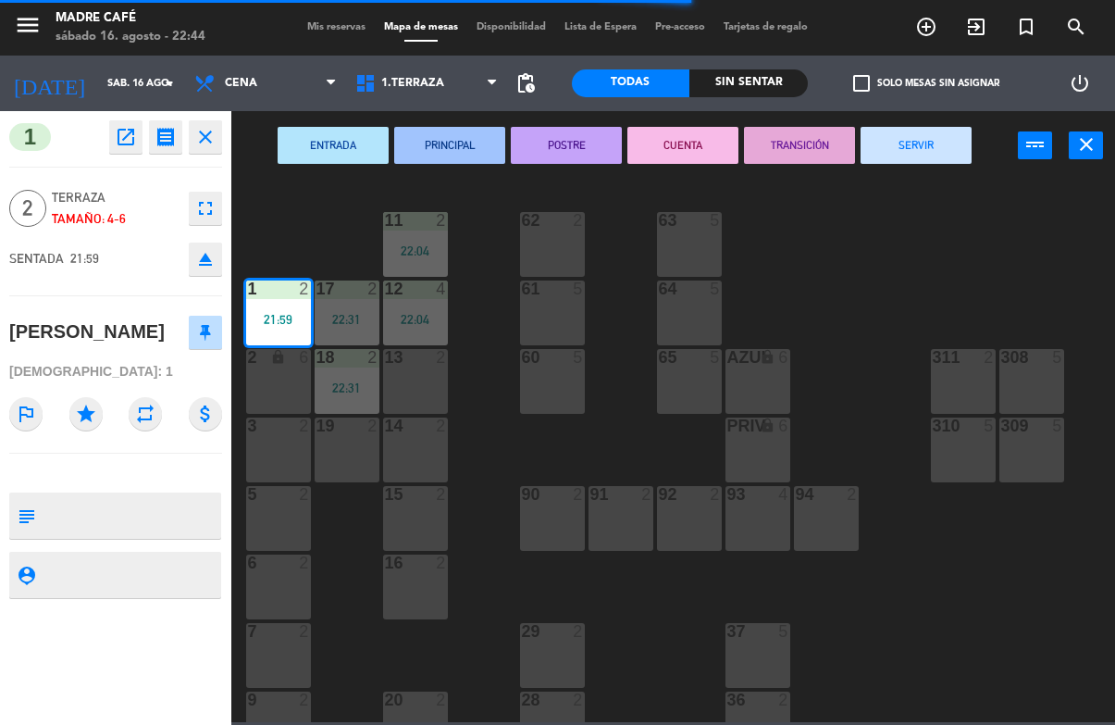
click at [922, 152] on button "SERVIR" at bounding box center [916, 145] width 111 height 37
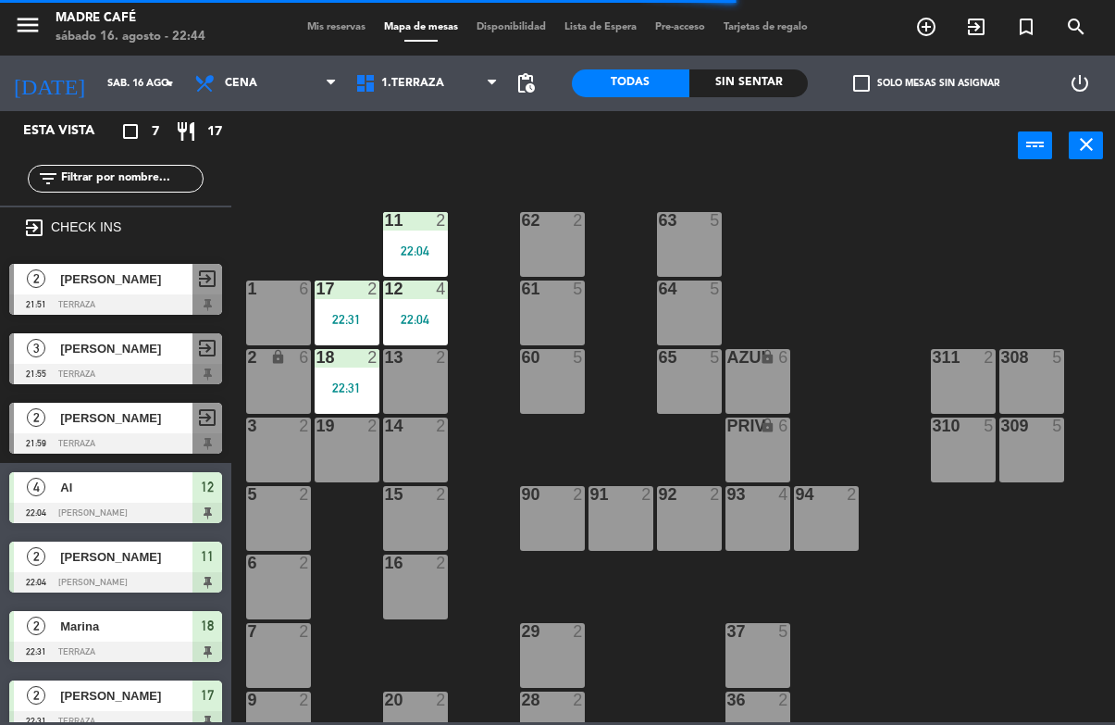
click at [131, 507] on div at bounding box center [115, 513] width 213 height 20
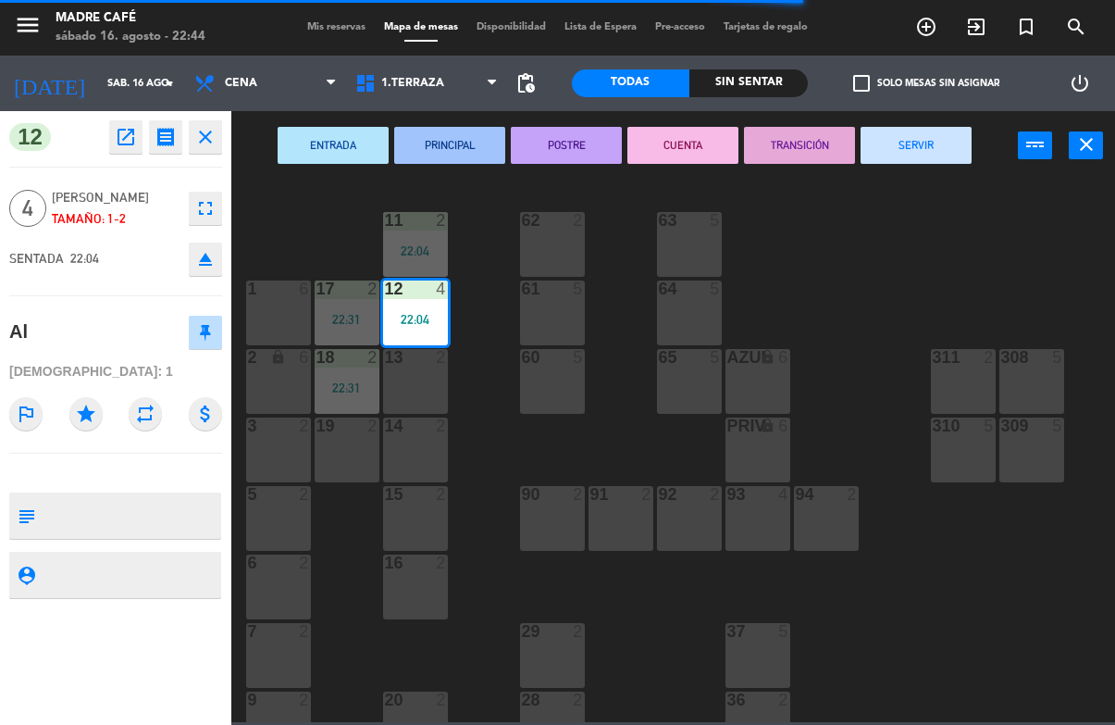
click at [916, 137] on button "SERVIR" at bounding box center [916, 145] width 111 height 37
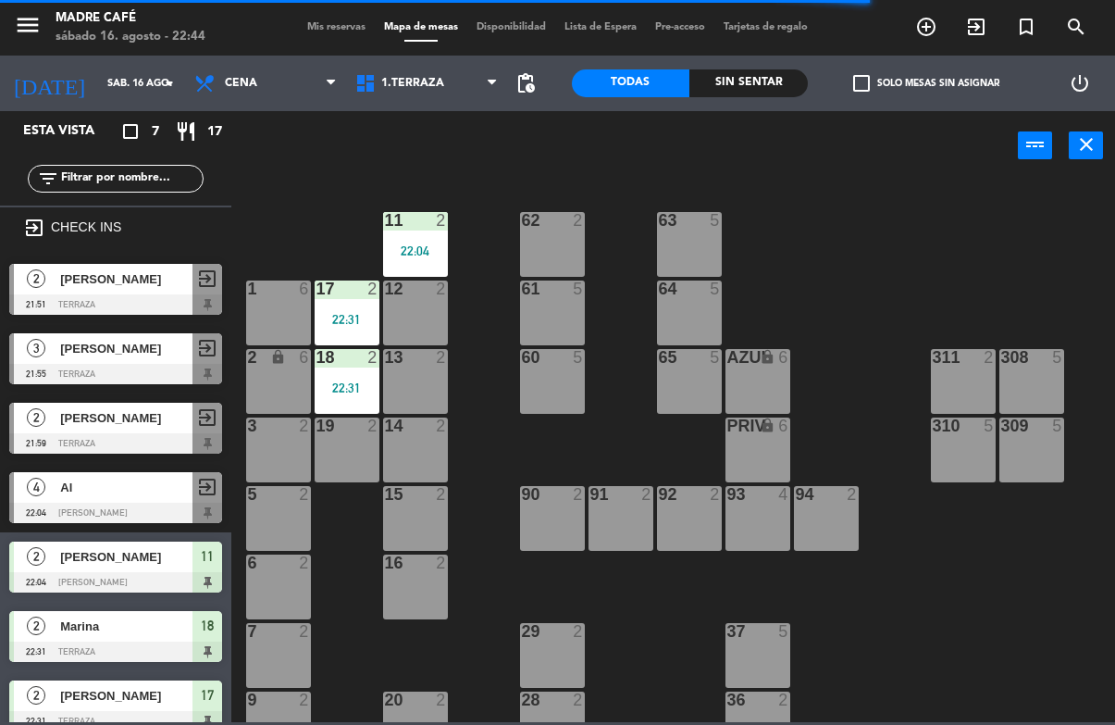
click at [161, 581] on div at bounding box center [115, 582] width 213 height 20
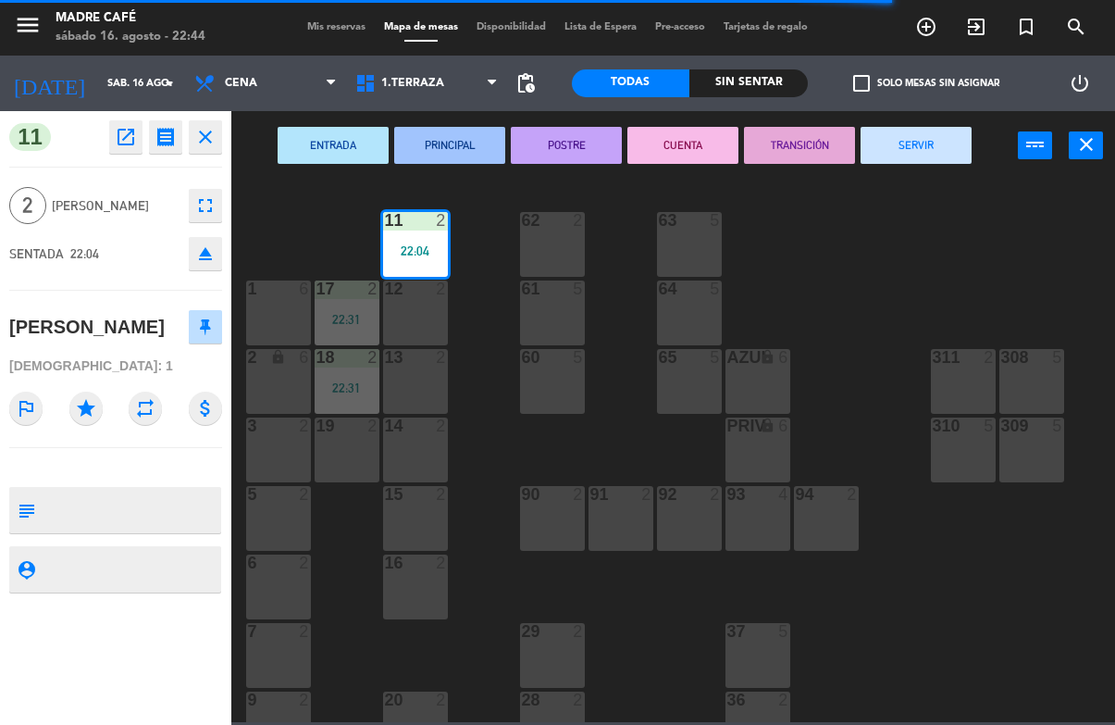
click at [926, 127] on button "SERVIR" at bounding box center [916, 145] width 111 height 37
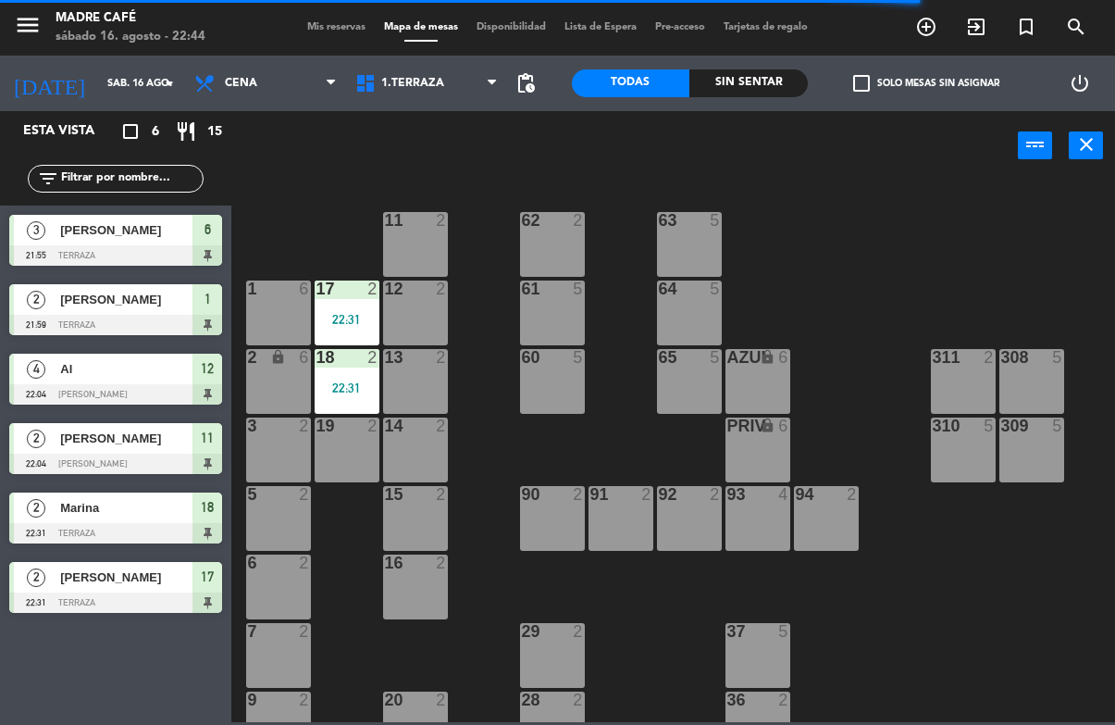
scroll to position [0, 0]
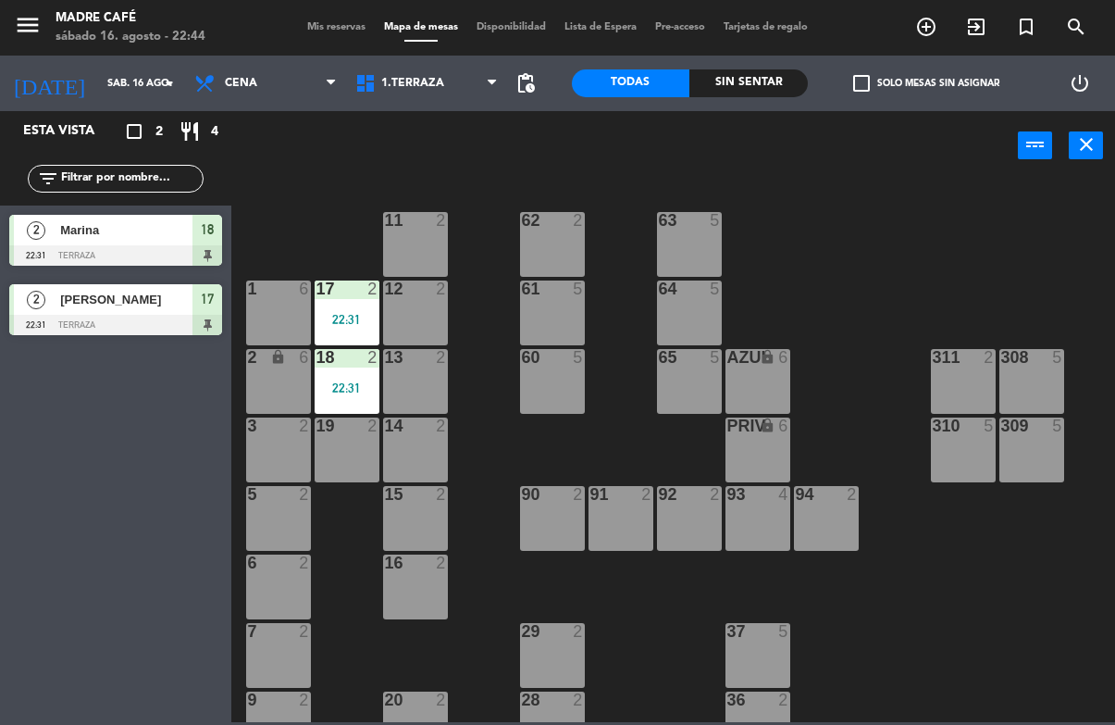
click at [154, 242] on div "Marina" at bounding box center [125, 230] width 134 height 31
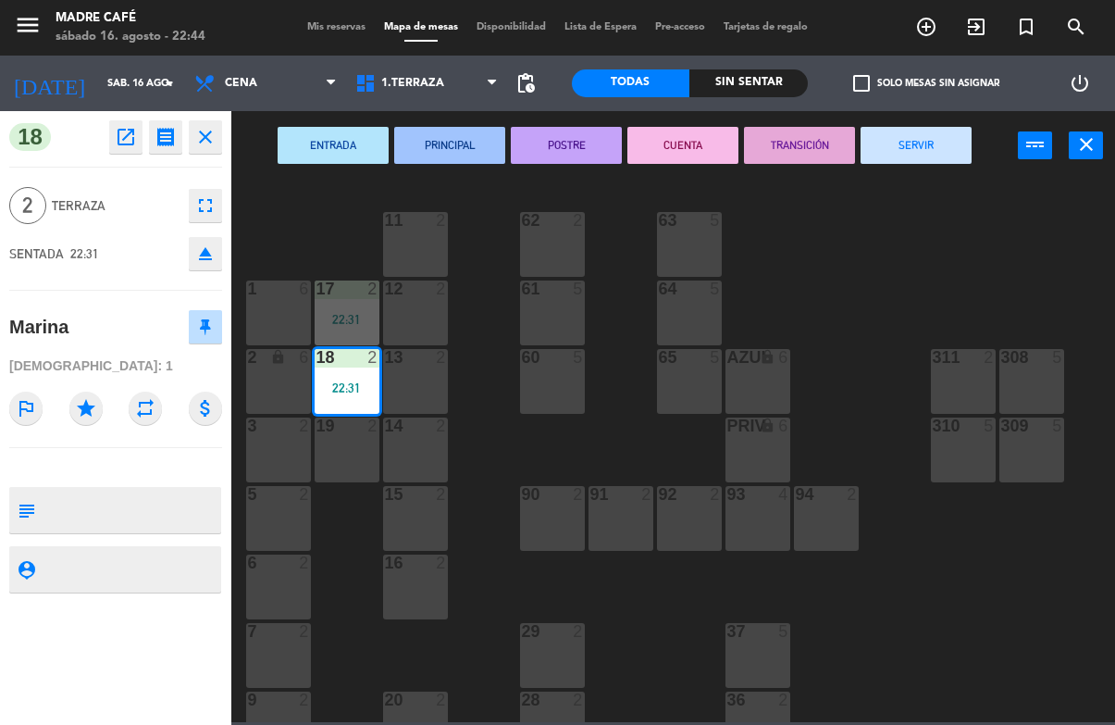
click at [939, 147] on button "SERVIR" at bounding box center [916, 145] width 111 height 37
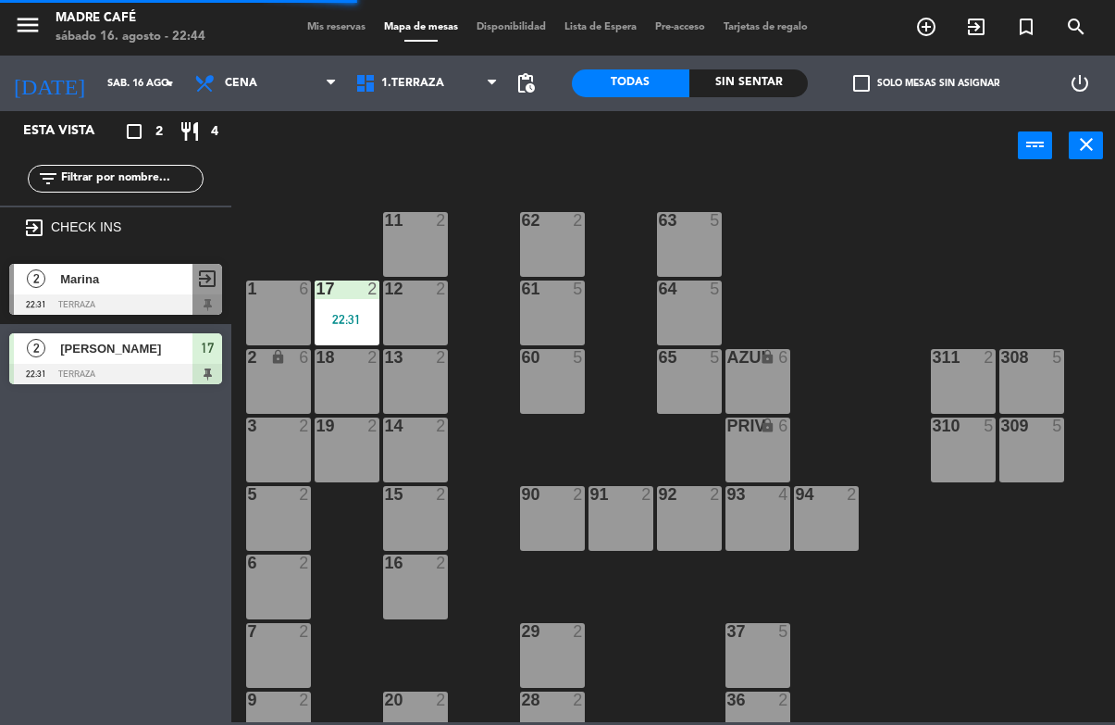
click at [196, 352] on div "17" at bounding box center [208, 348] width 30 height 31
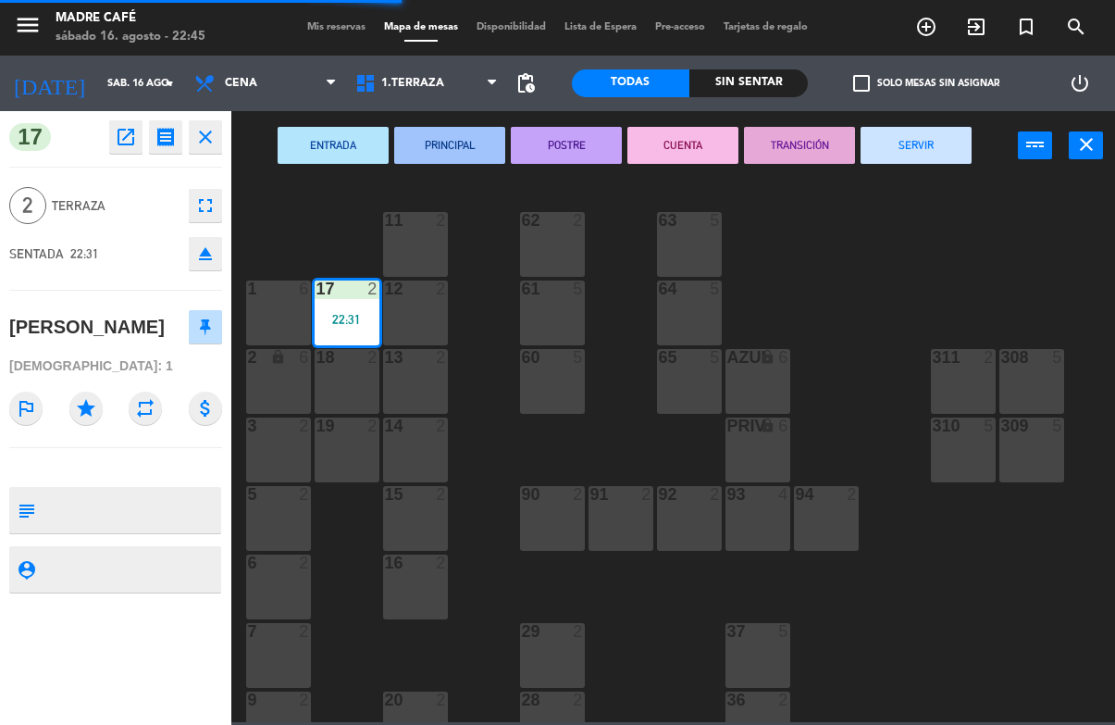
click at [921, 146] on button "SERVIR" at bounding box center [916, 145] width 111 height 37
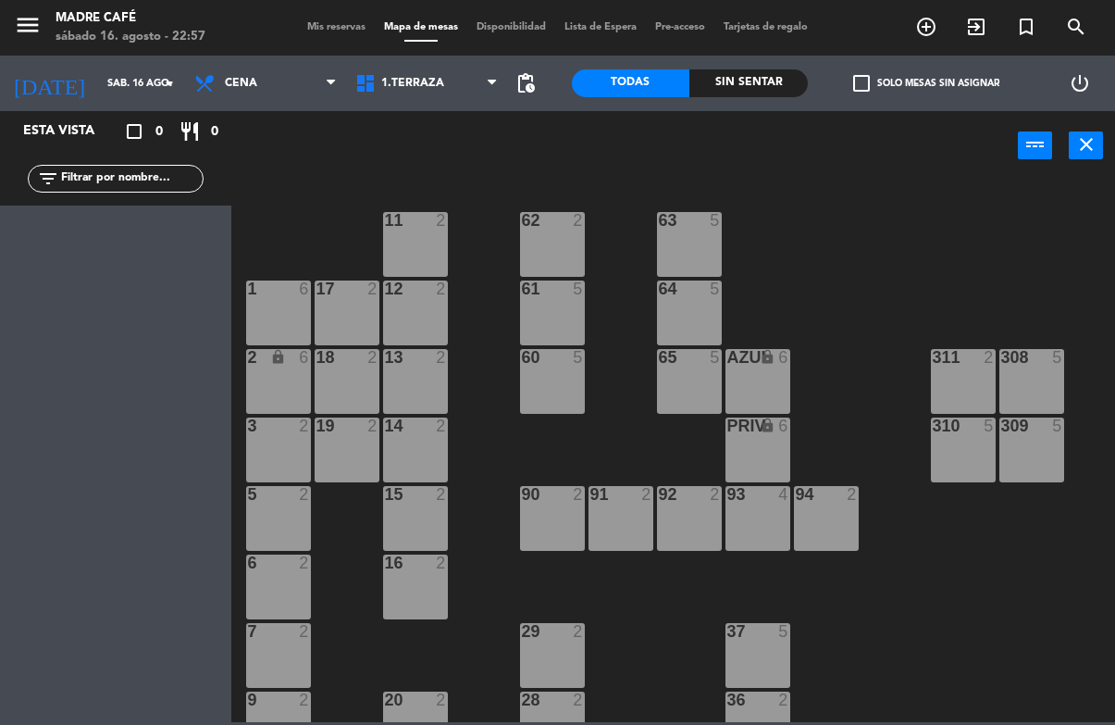
click at [232, 69] on span "Cena" at bounding box center [265, 83] width 161 height 41
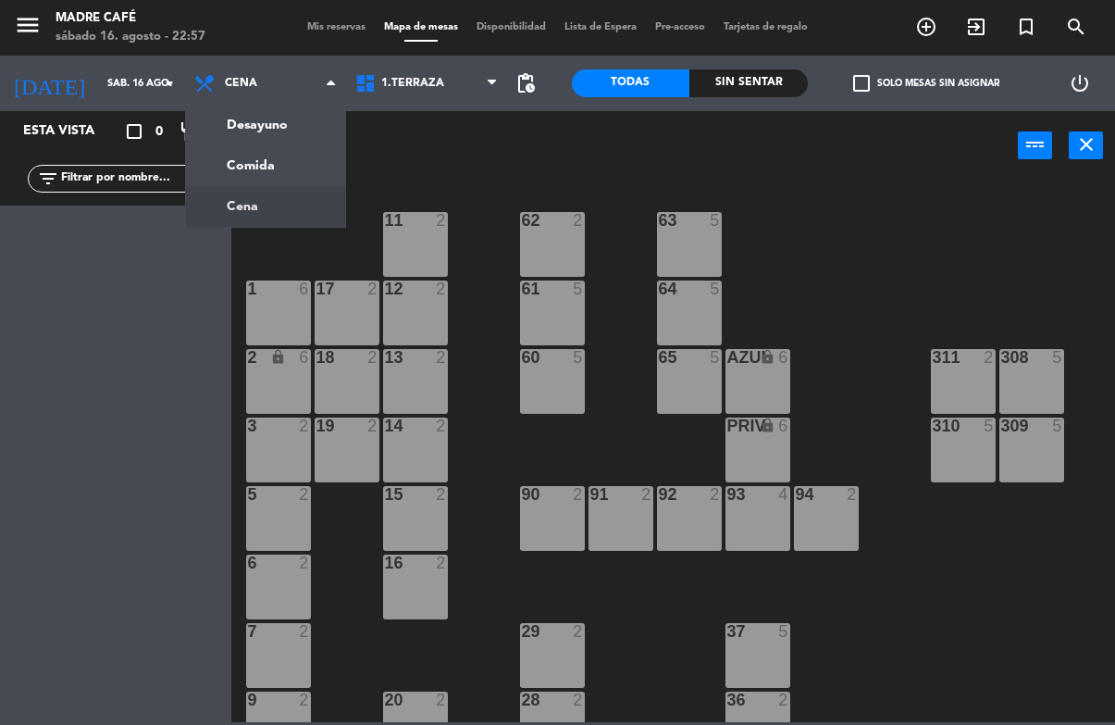
click at [230, 206] on ng-component "menu Madre Café sábado 16. agosto - 22:57 Mis reservas Mapa de mesas Disponibil…" at bounding box center [557, 361] width 1115 height 722
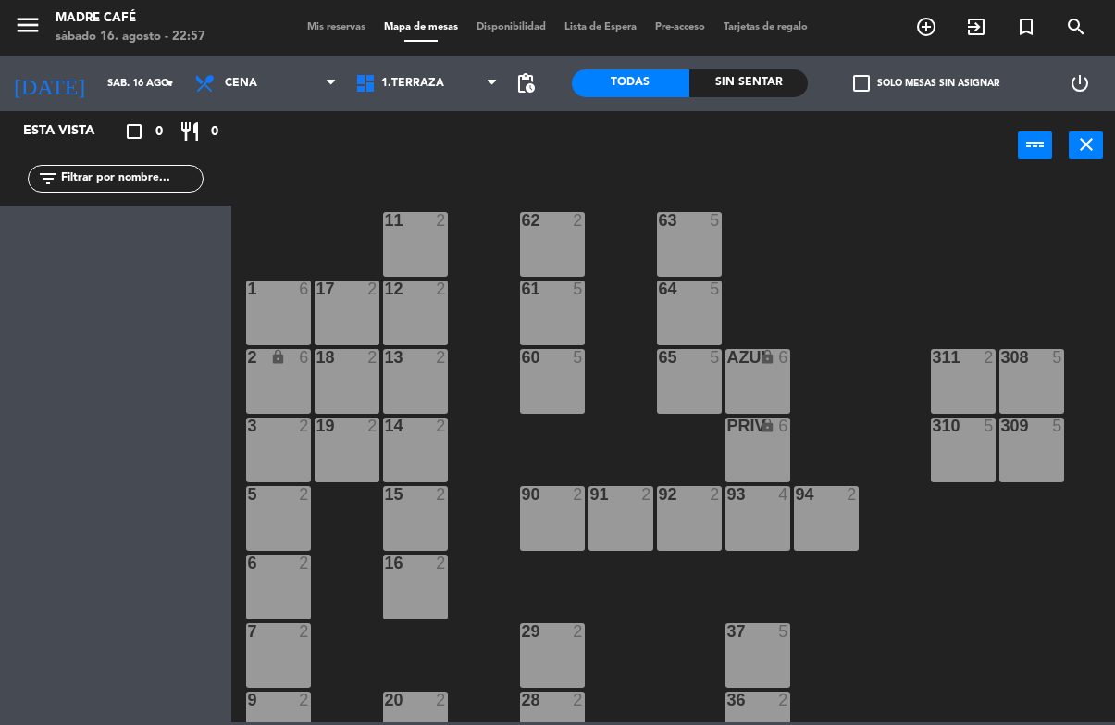
click at [938, 20] on icon "exit_to_app" at bounding box center [927, 27] width 22 height 22
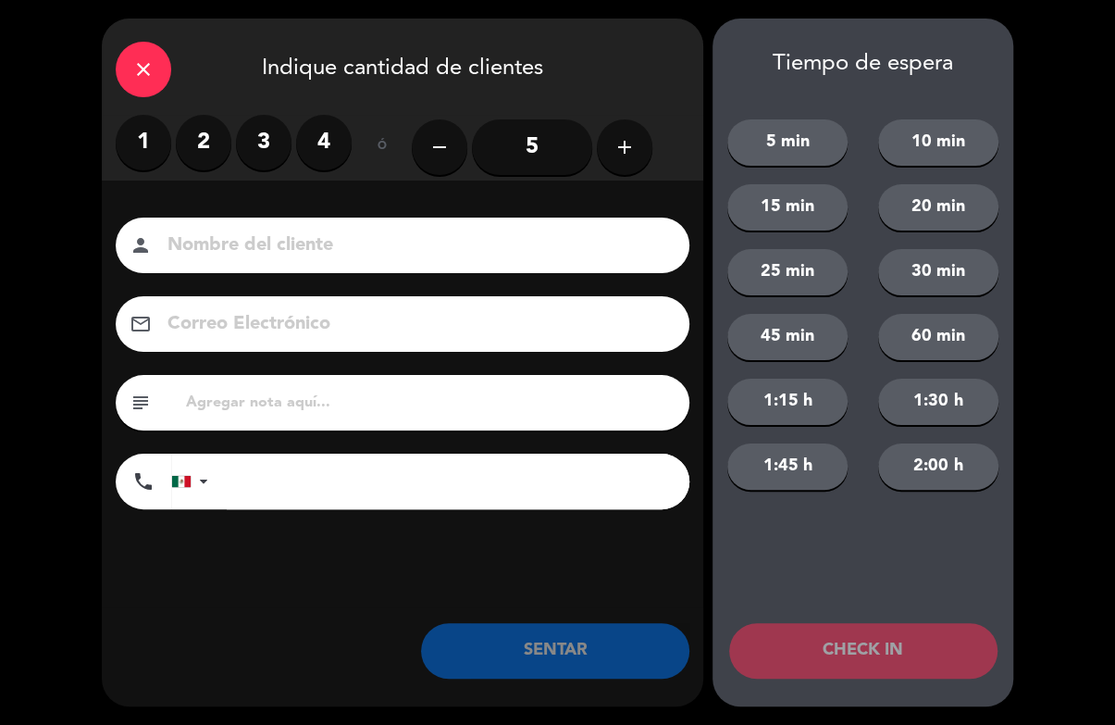
click at [211, 144] on label "2" at bounding box center [204, 143] width 56 height 56
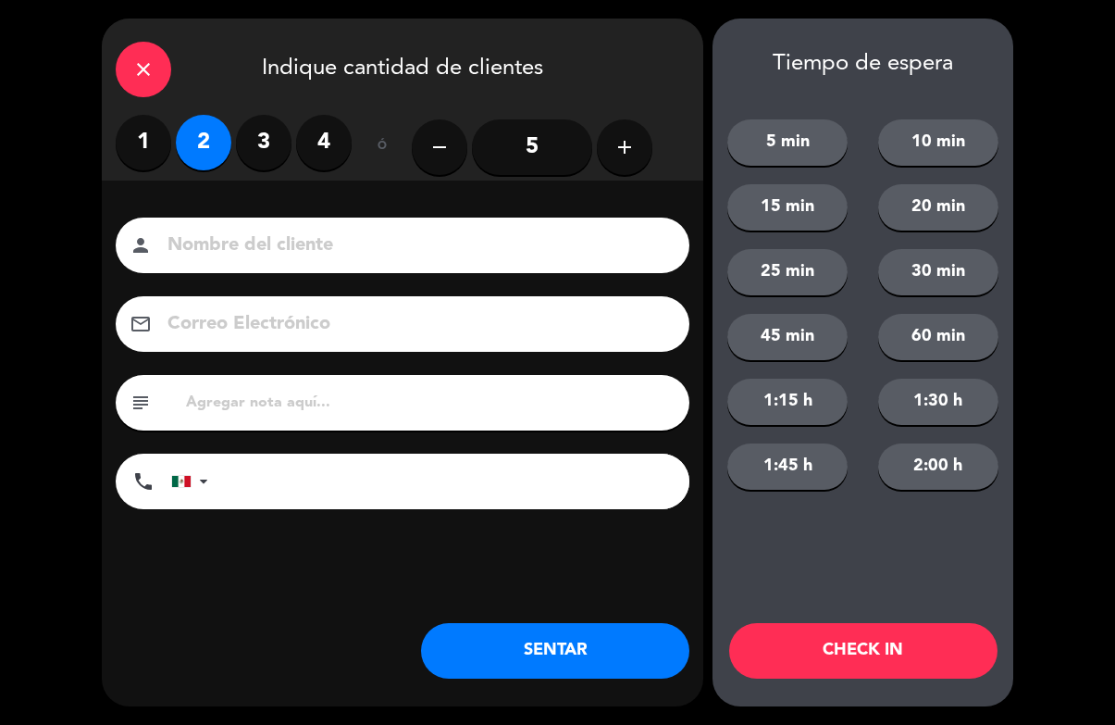
click at [277, 248] on input at bounding box center [416, 246] width 500 height 32
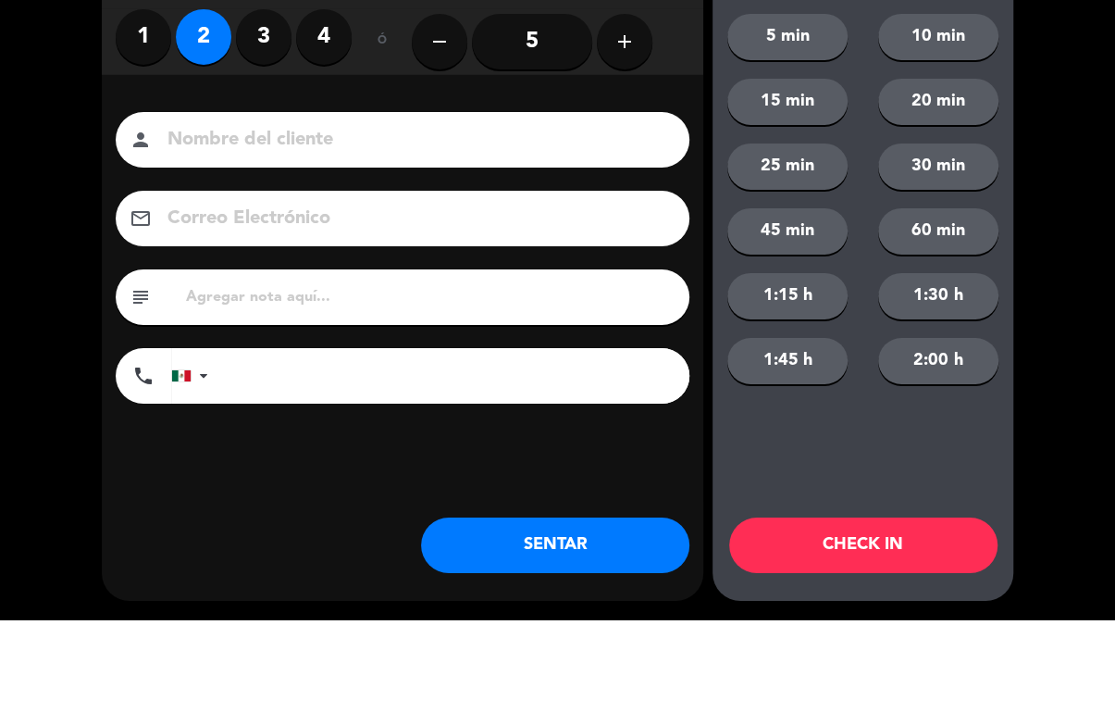
click at [1061, 102] on div "close Indique cantidad de clientes 1 2 3 4 ó remove 5 add Nombre del cliente pe…" at bounding box center [557, 362] width 1115 height 725
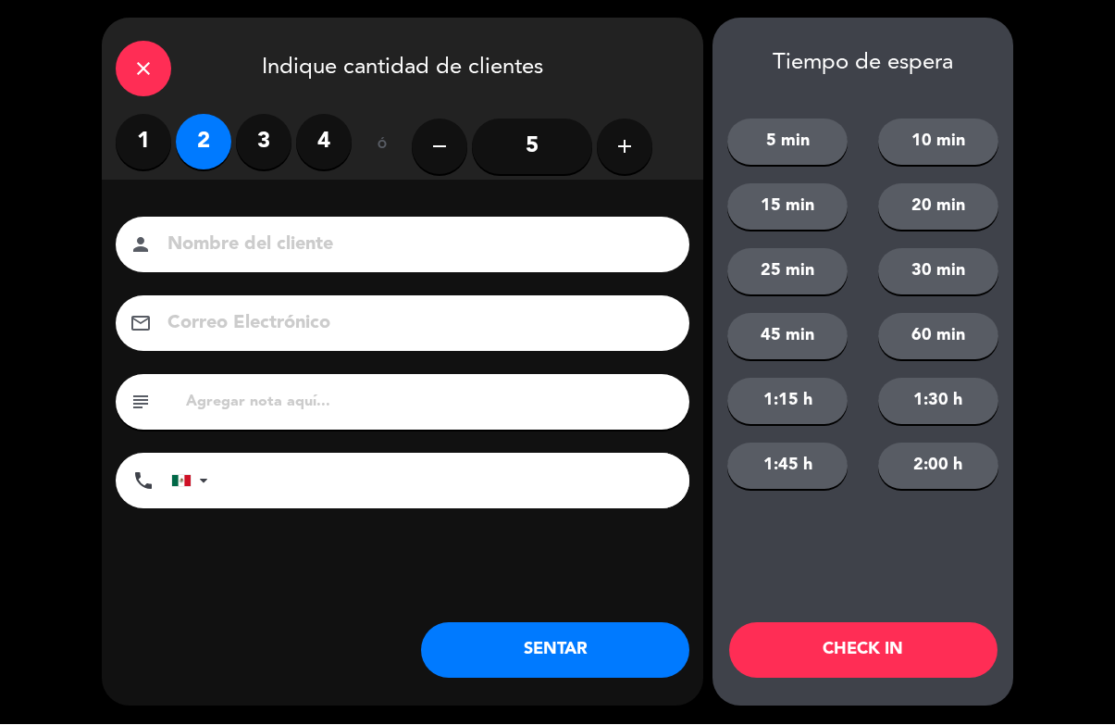
click at [150, 54] on div "close" at bounding box center [144, 70] width 56 height 56
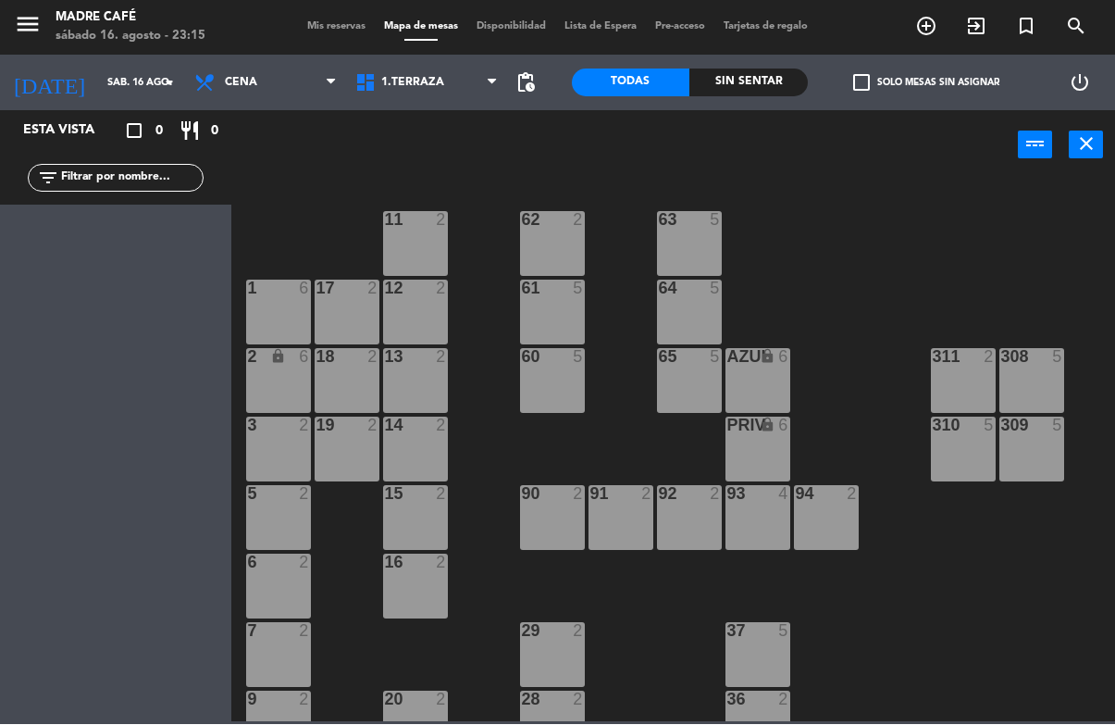
click at [991, 31] on span "exit_to_app" at bounding box center [977, 26] width 50 height 31
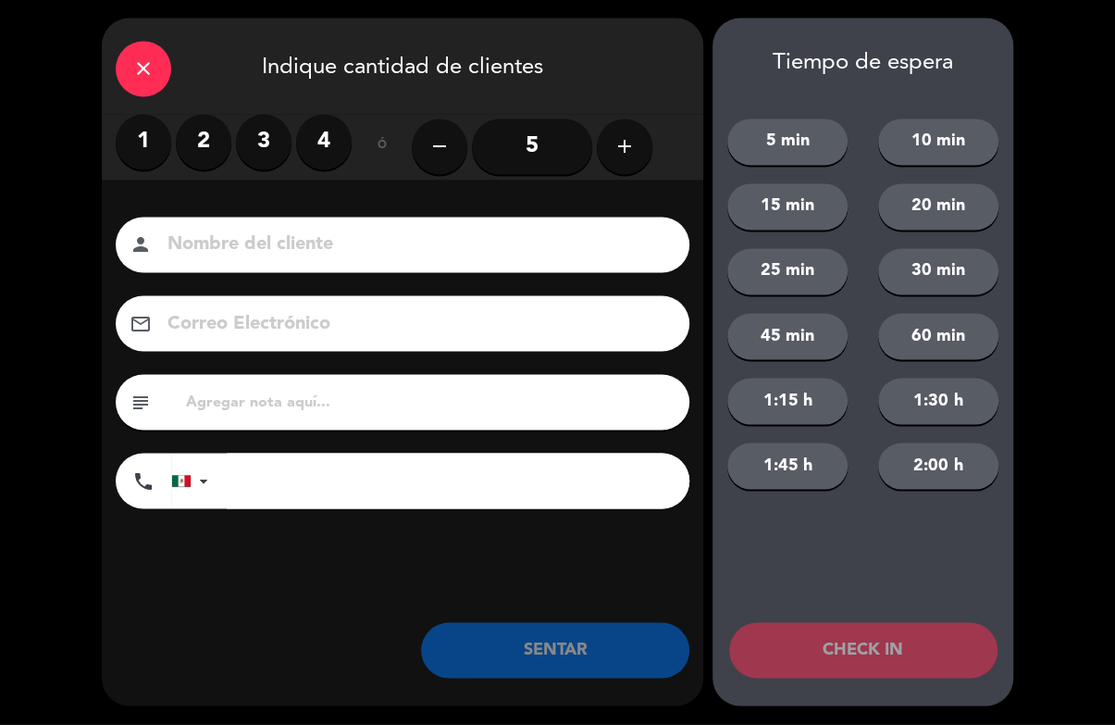
click at [201, 151] on label "2" at bounding box center [204, 143] width 56 height 56
click at [236, 256] on input at bounding box center [416, 246] width 500 height 32
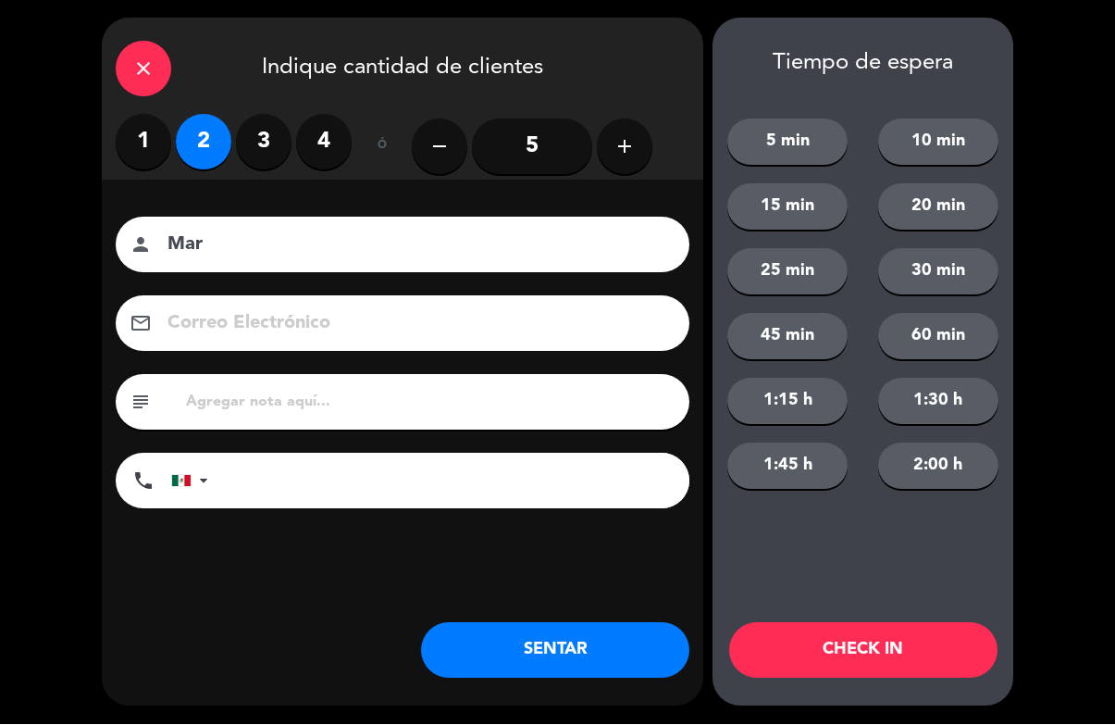
type input "Mar"
click at [843, 642] on button "CHECK IN" at bounding box center [863, 651] width 268 height 56
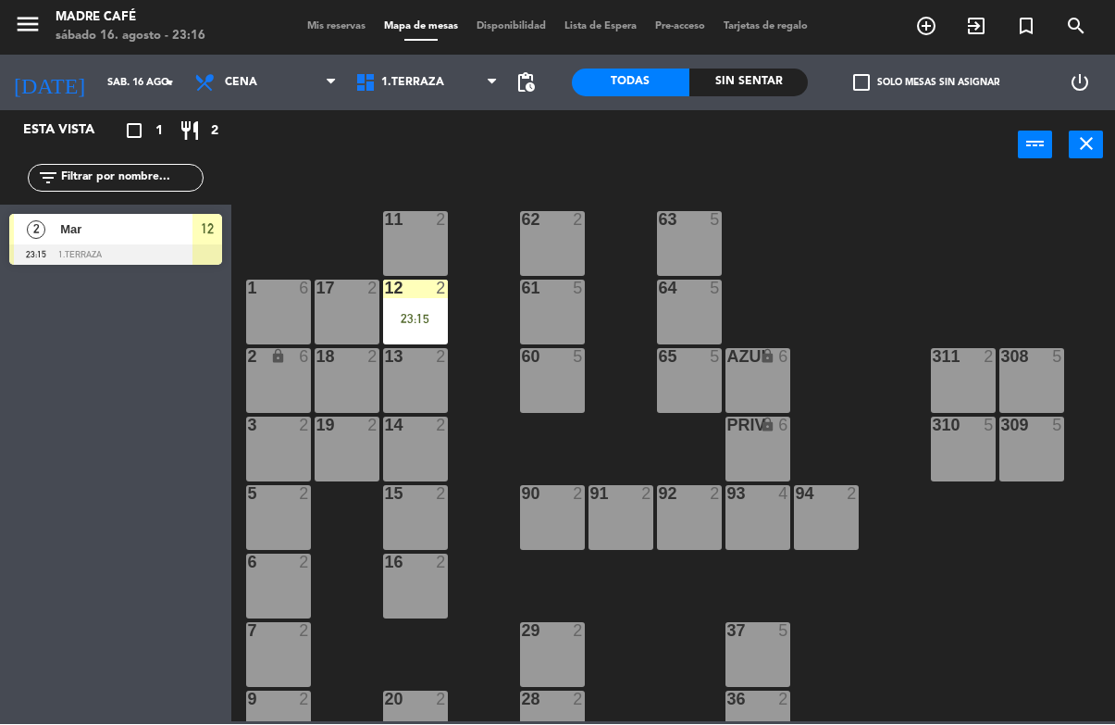
click at [440, 330] on div "12 2 23:15" at bounding box center [415, 312] width 65 height 65
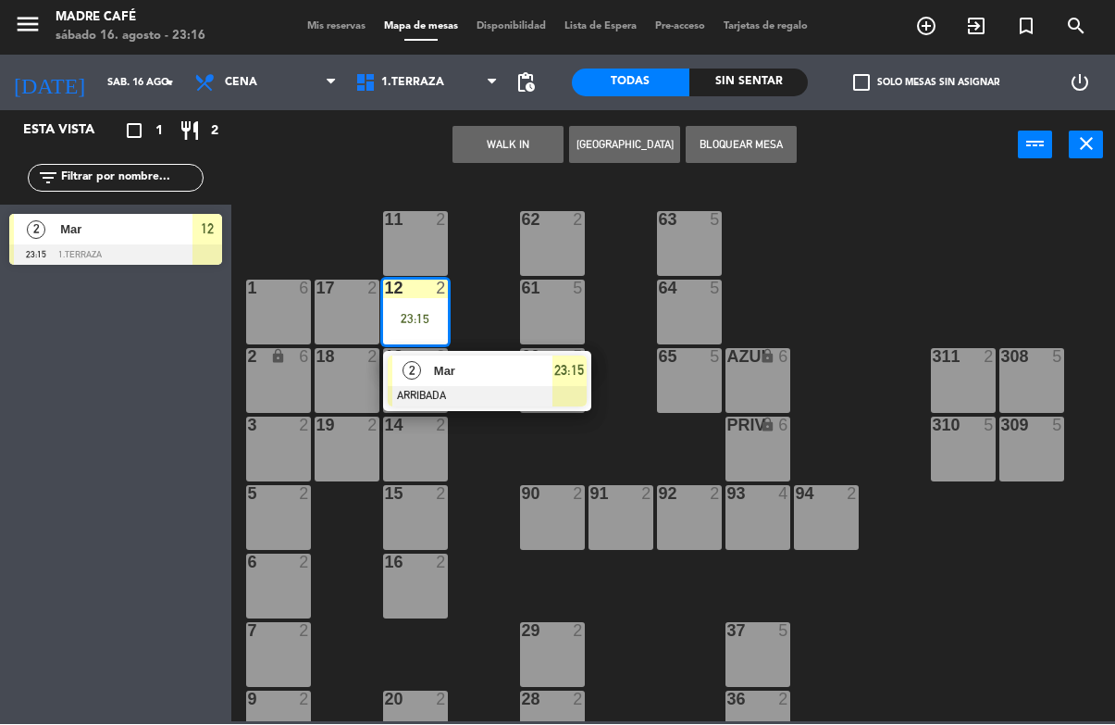
click at [444, 396] on div at bounding box center [487, 397] width 199 height 20
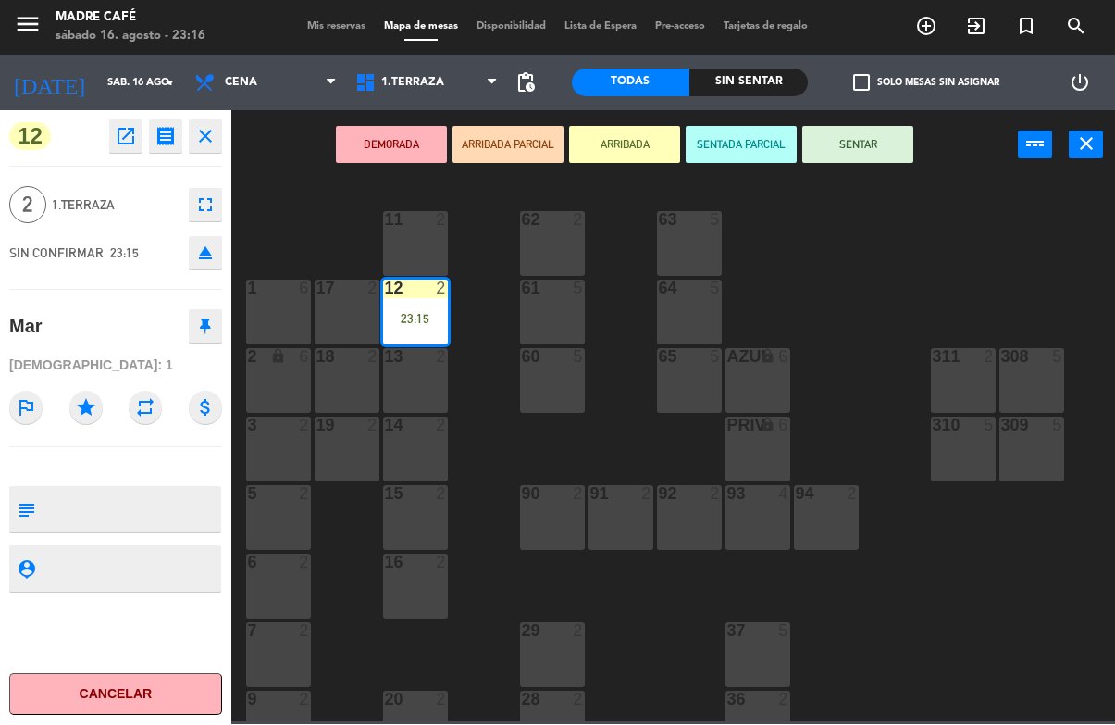
click at [869, 151] on button "SENTAR" at bounding box center [858, 145] width 111 height 37
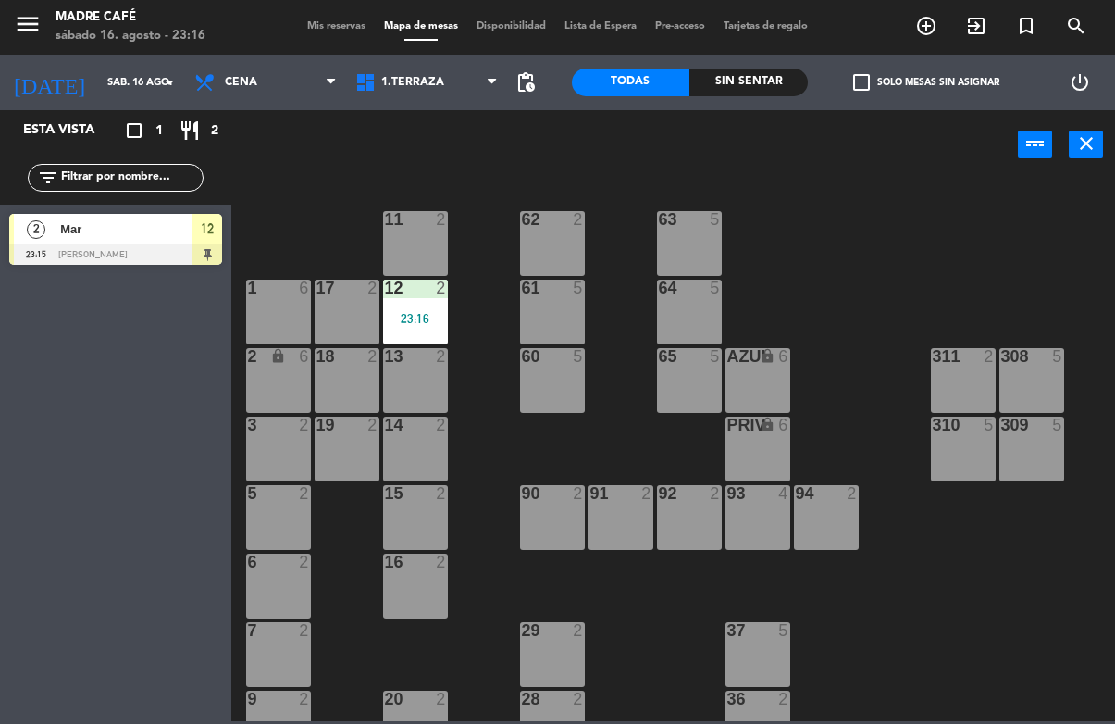
click at [192, 262] on div at bounding box center [115, 255] width 213 height 20
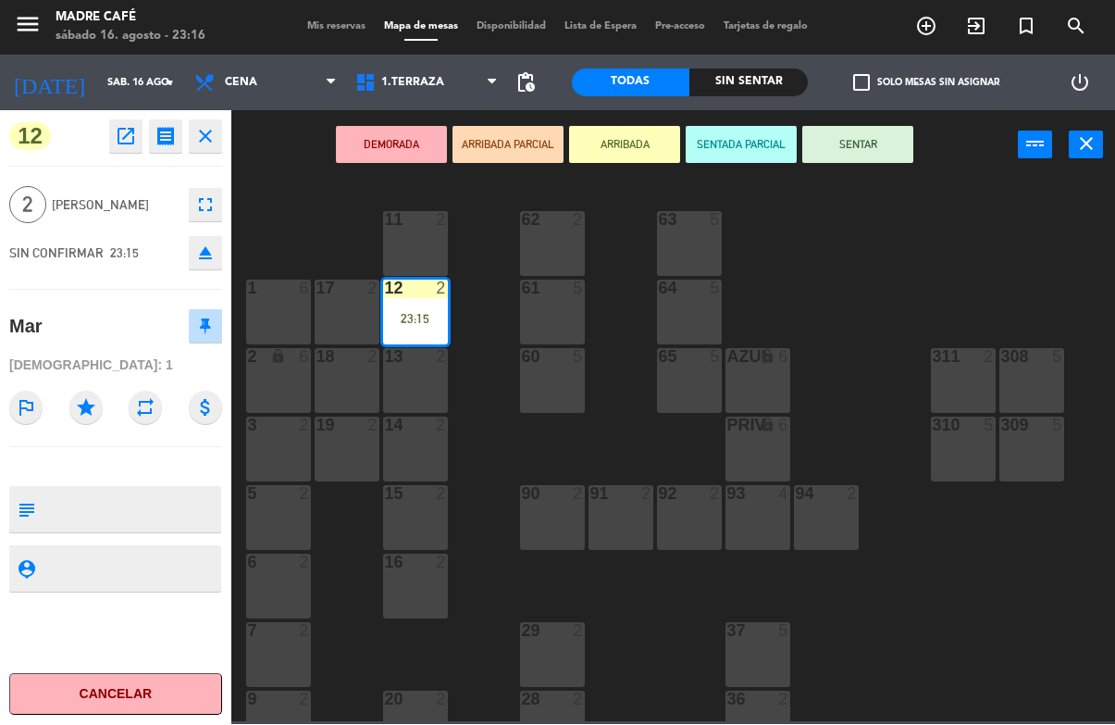
click at [870, 142] on button "SENTAR" at bounding box center [858, 145] width 111 height 37
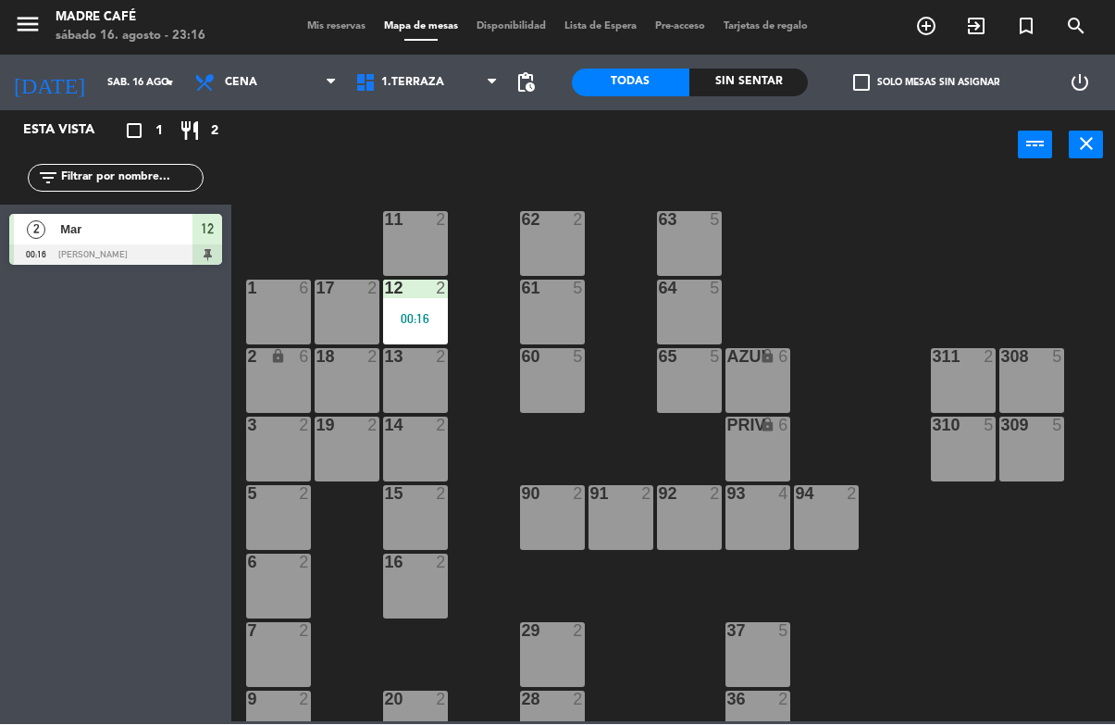
click at [441, 306] on div "12 2 00:16" at bounding box center [415, 312] width 65 height 65
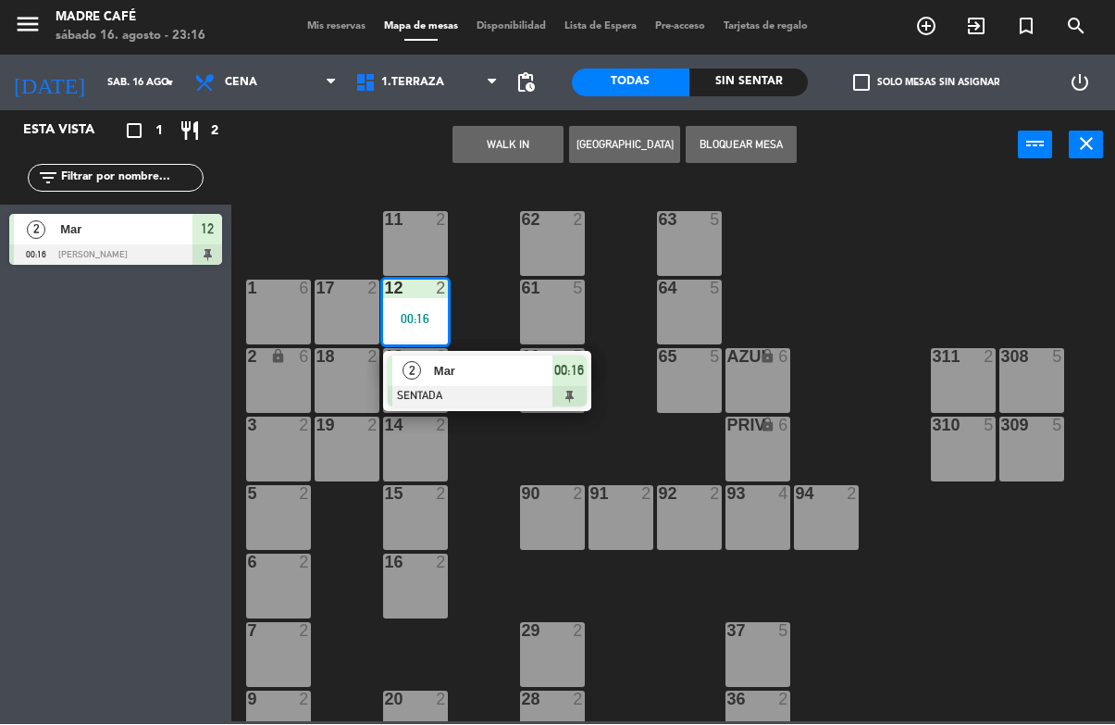
click at [540, 370] on span "Mar" at bounding box center [493, 371] width 118 height 19
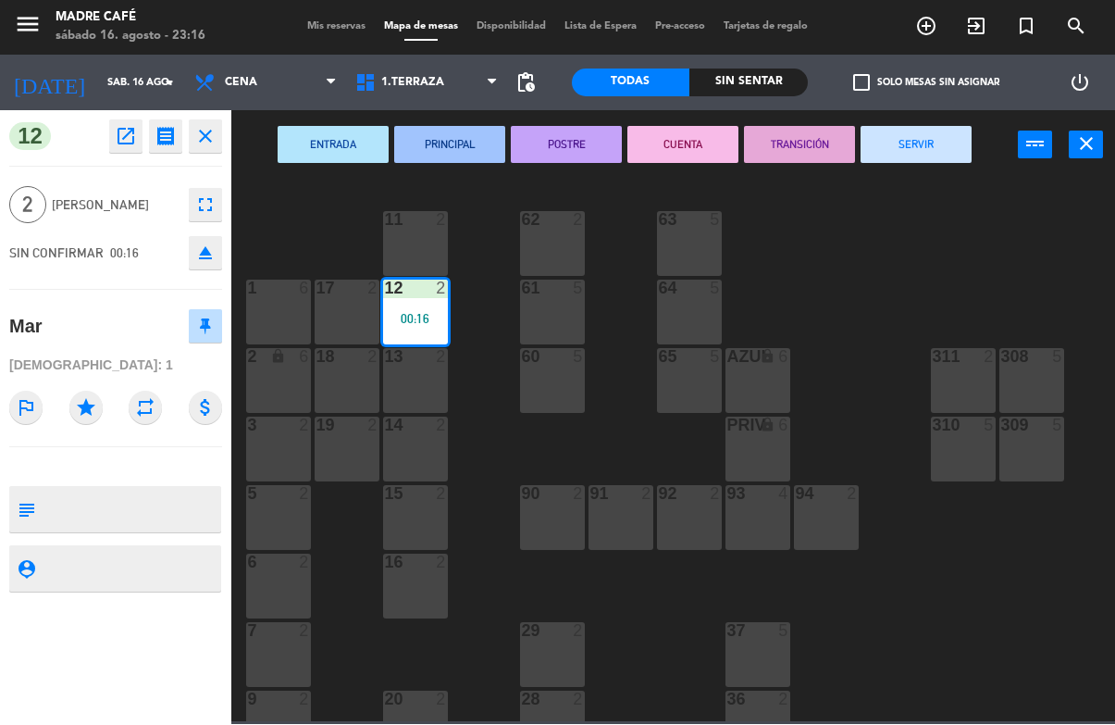
click at [948, 143] on button "SERVIR" at bounding box center [916, 145] width 111 height 37
